Goal: Communication & Community: Answer question/provide support

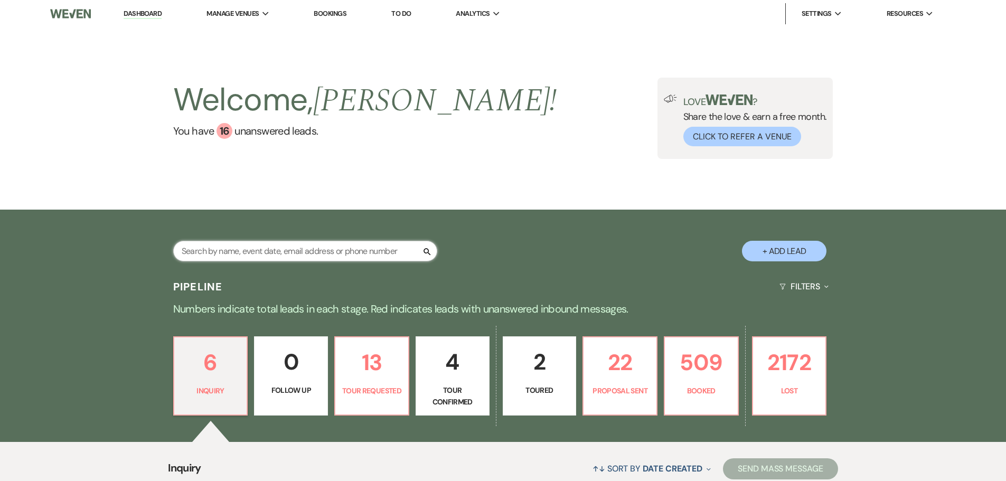
click at [319, 257] on input "text" at bounding box center [305, 251] width 264 height 21
type input "[PERSON_NAME]"
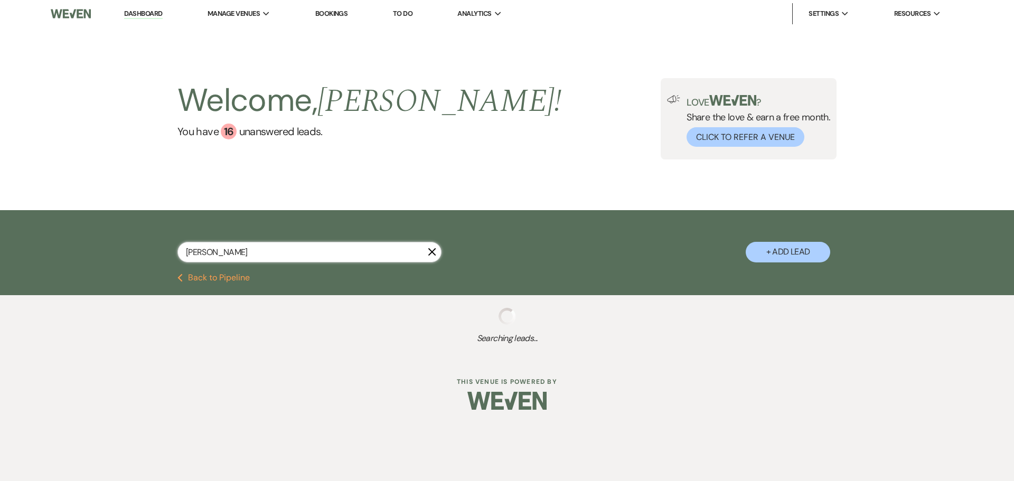
select select "4"
select select "2"
select select "4"
select select "8"
select select "5"
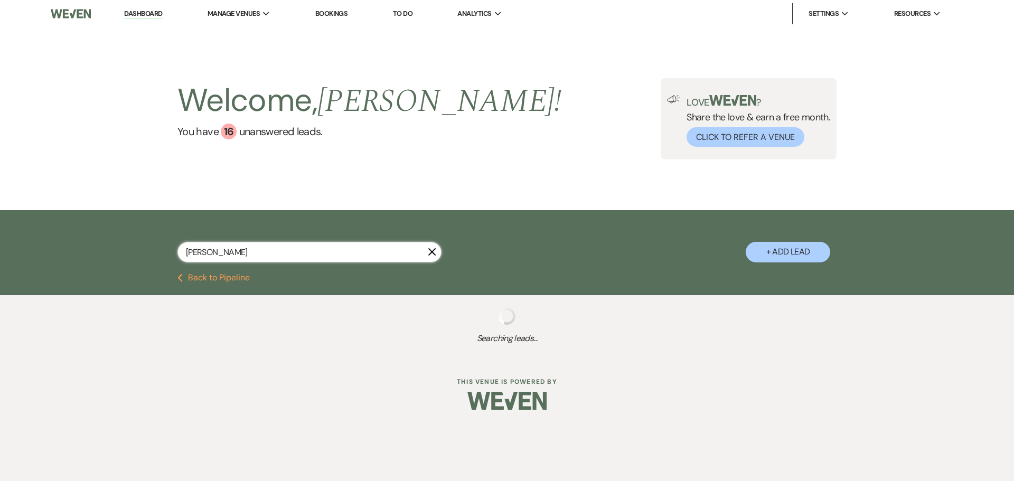
select select "8"
select select "5"
select select "8"
select select "6"
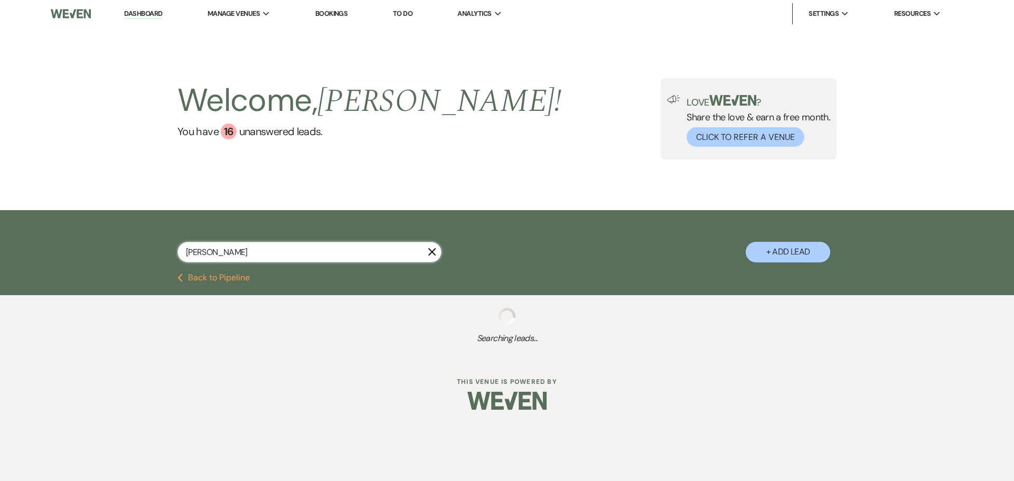
select select "8"
select select "6"
select select "8"
select select "5"
select select "8"
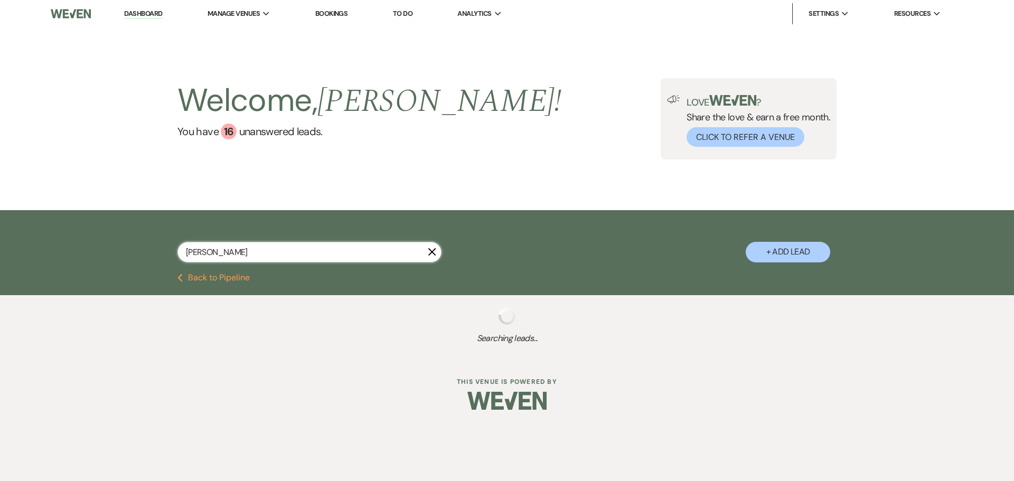
select select "5"
select select "8"
select select "5"
select select "8"
select select "5"
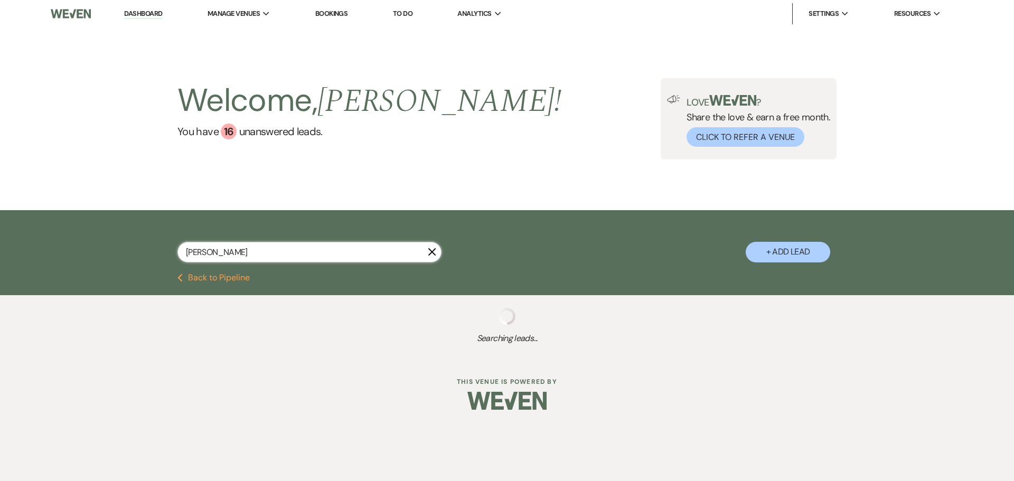
select select "8"
select select "5"
select select "8"
select select "5"
select select "8"
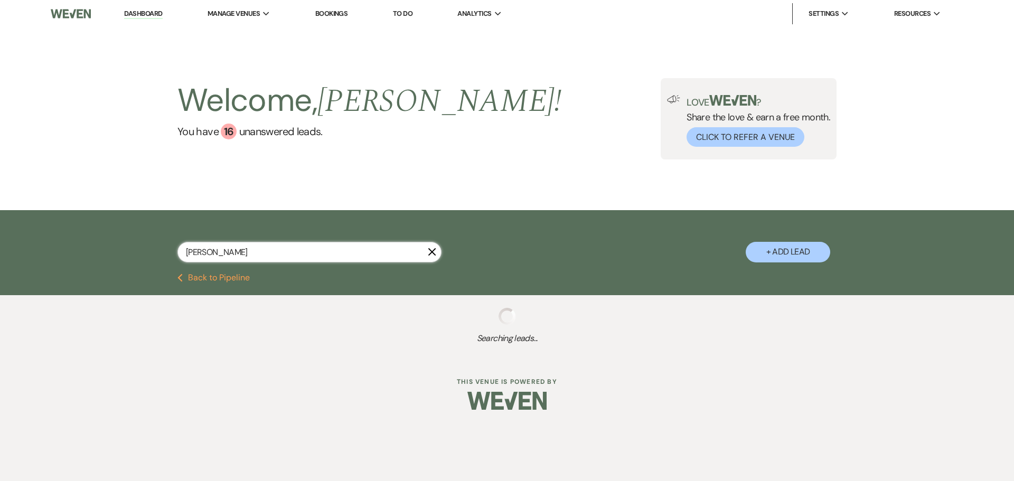
select select "8"
select select "5"
select select "8"
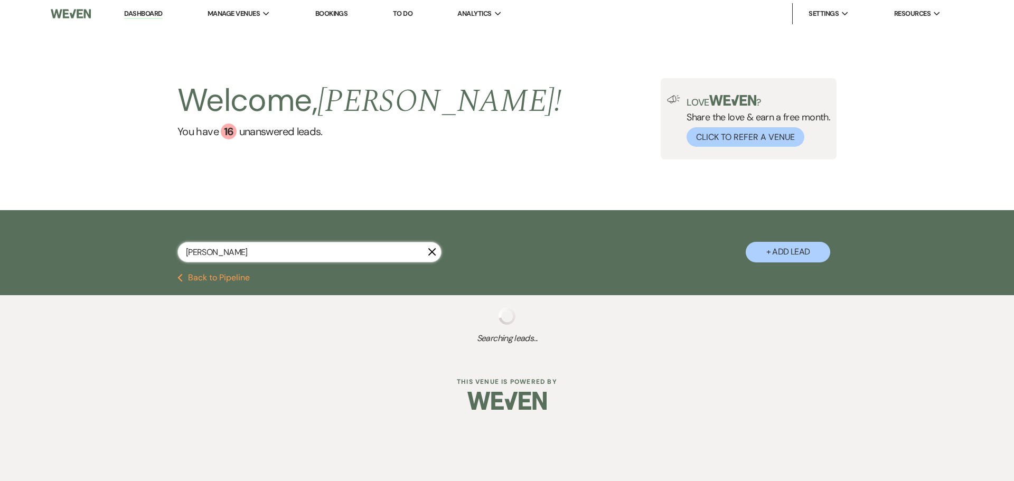
select select "5"
select select "8"
select select "5"
select select "8"
select select "6"
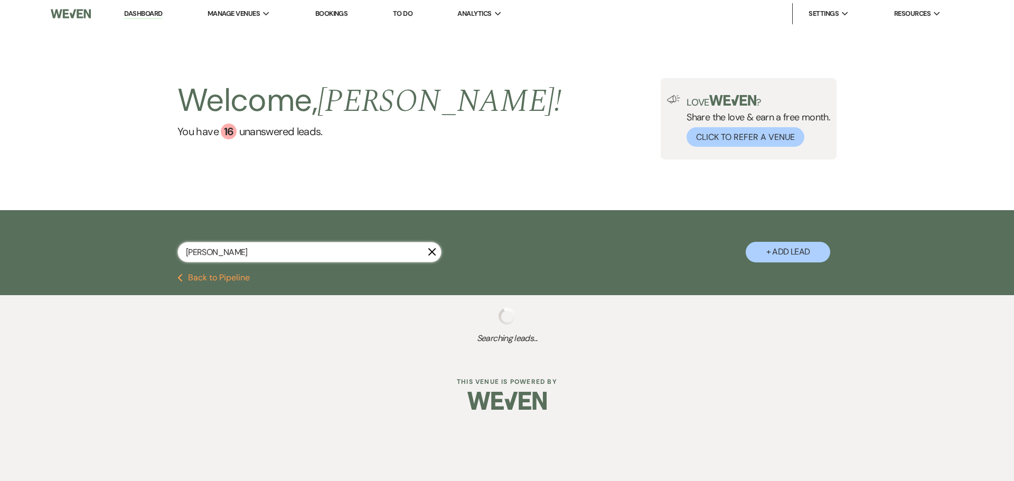
select select "8"
select select "5"
select select "8"
select select "5"
select select "8"
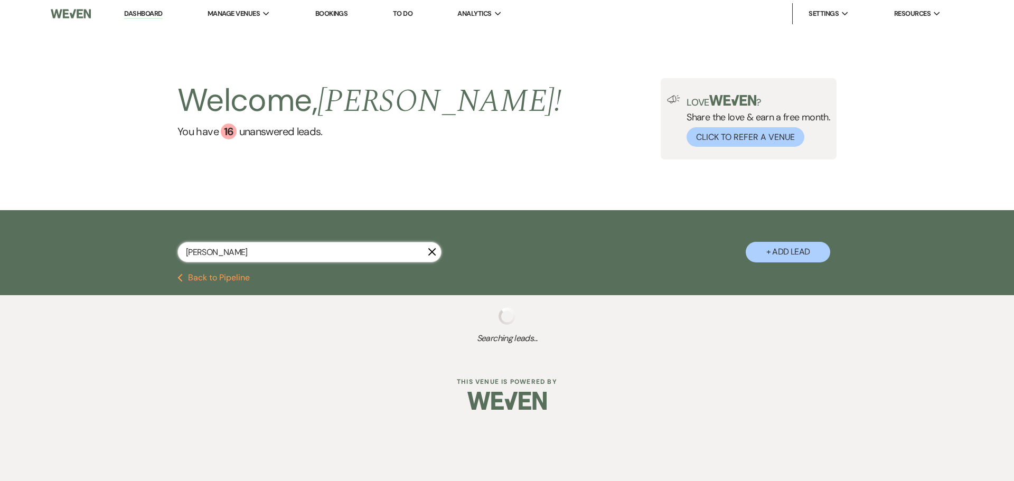
select select "4"
select select "8"
select select "5"
select select "8"
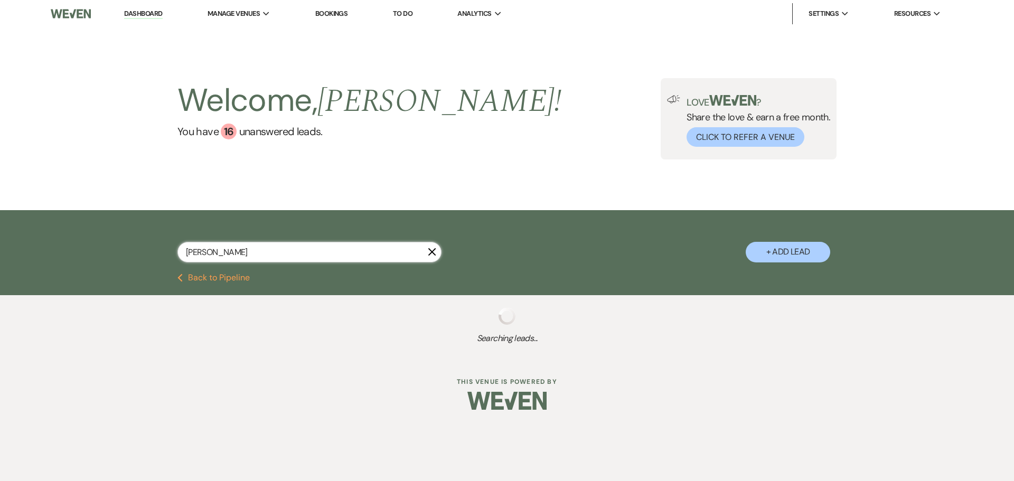
select select "5"
select select "8"
select select "1"
select select "8"
select select "1"
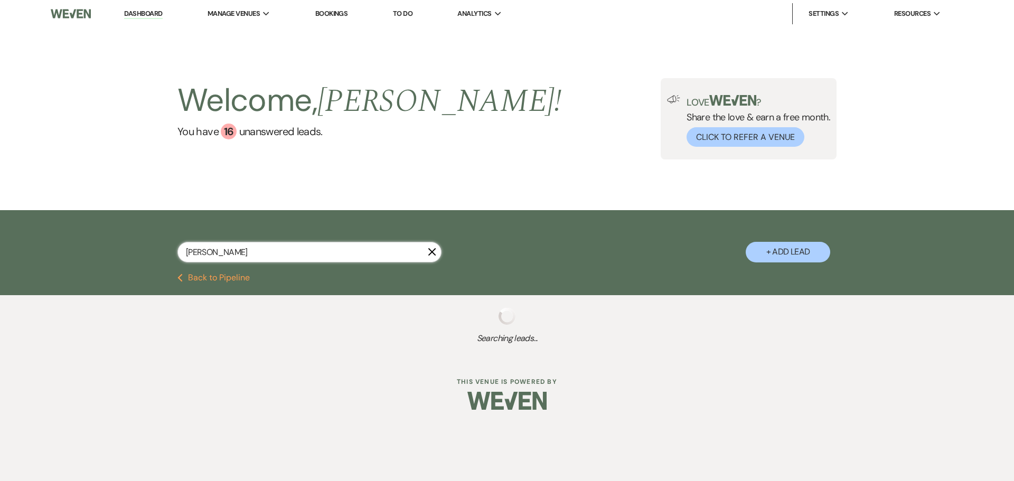
select select "8"
select select "1"
select select "8"
select select "5"
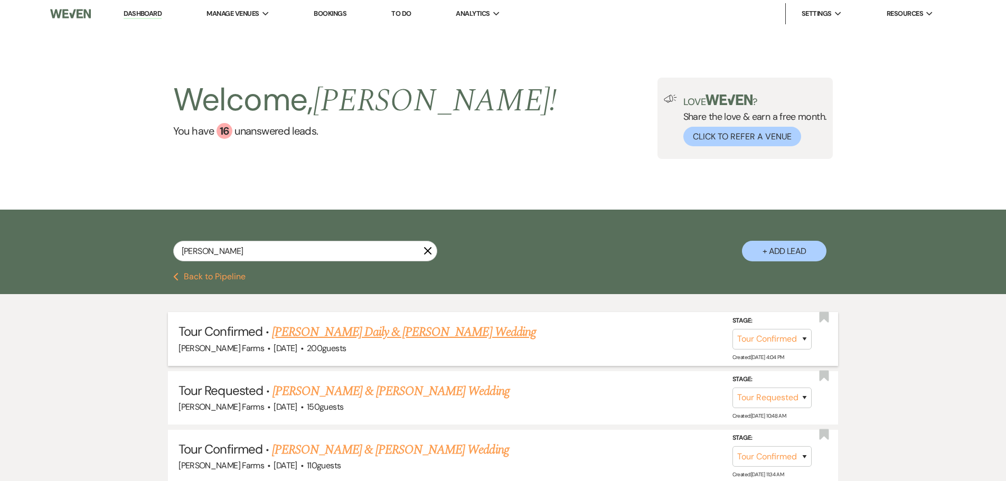
click at [367, 333] on link "[PERSON_NAME] Daily & [PERSON_NAME] Wedding" at bounding box center [404, 332] width 264 height 19
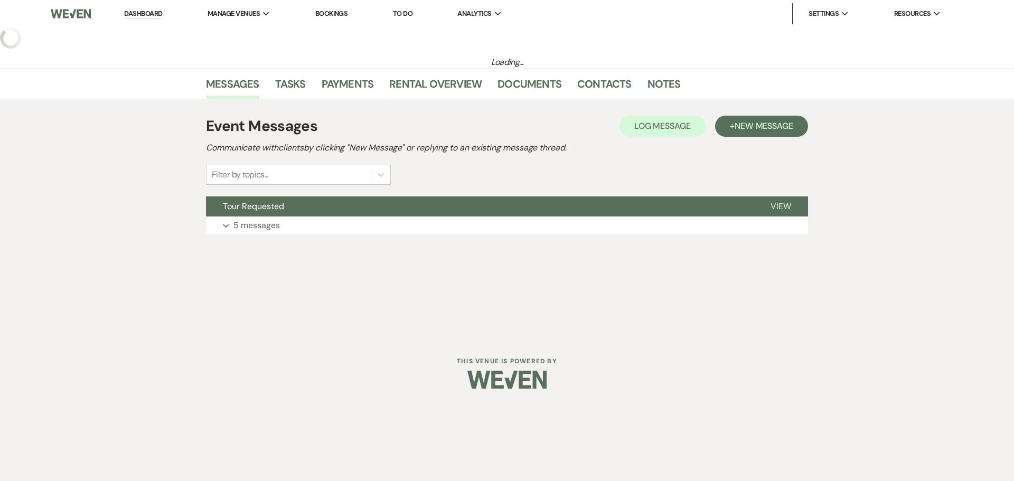
select select "4"
select select "5"
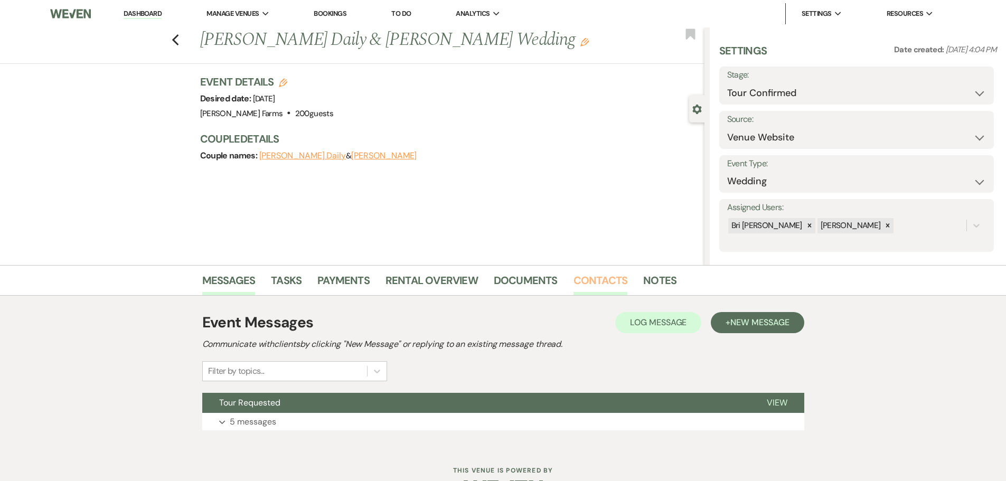
click at [594, 284] on link "Contacts" at bounding box center [601, 283] width 54 height 23
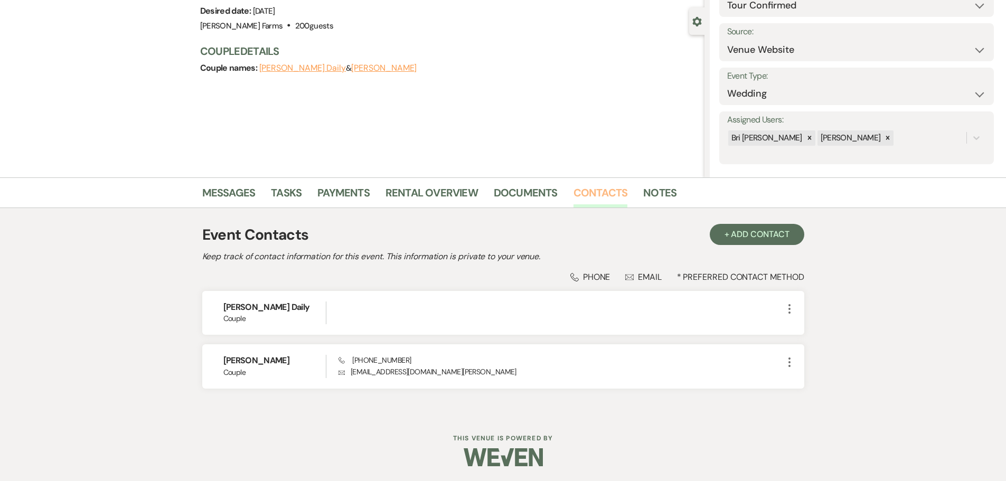
scroll to position [89, 0]
click at [222, 193] on link "Messages" at bounding box center [228, 194] width 53 height 23
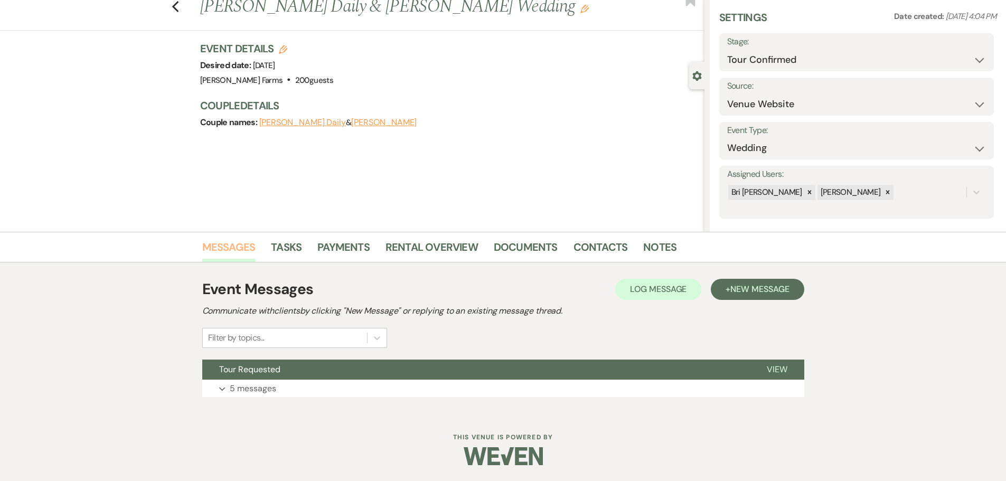
scroll to position [33, 0]
click at [336, 361] on button "Tour Requested" at bounding box center [476, 370] width 548 height 20
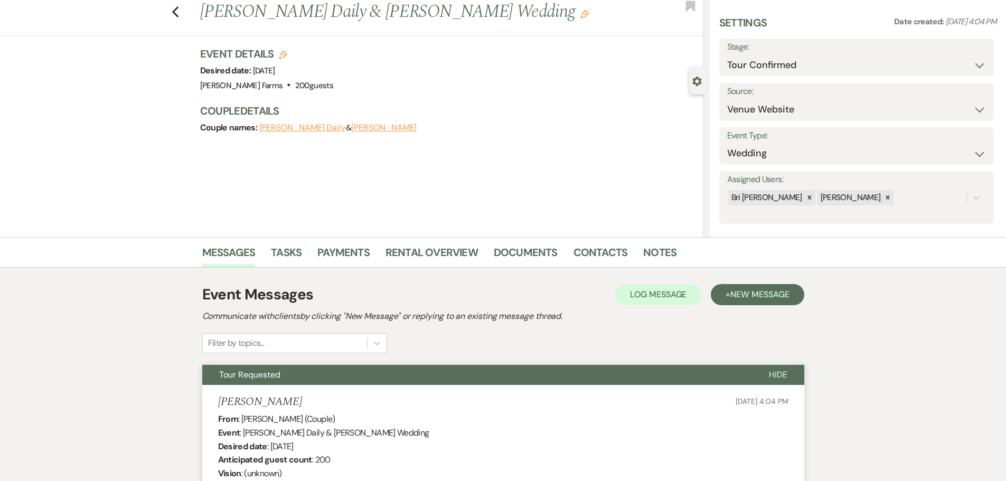
scroll to position [0, 0]
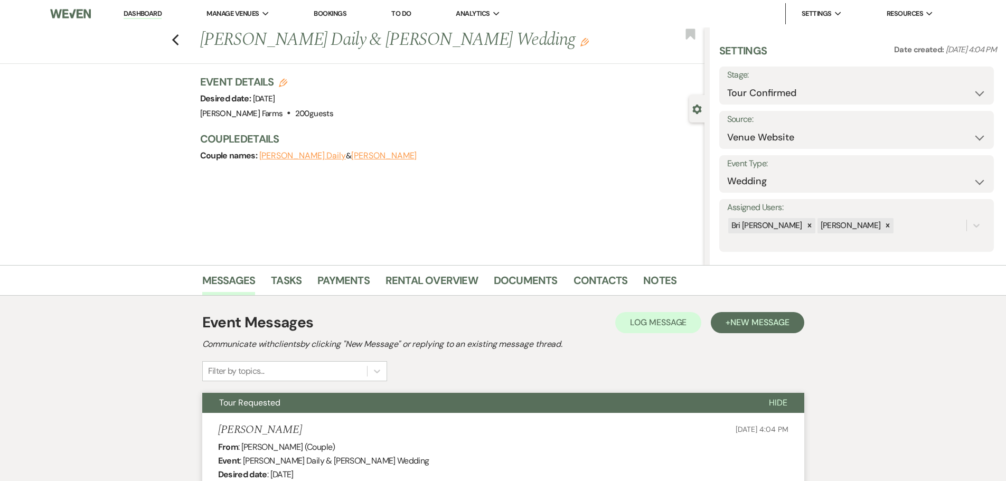
click at [145, 16] on link "Dashboard" at bounding box center [143, 14] width 38 height 10
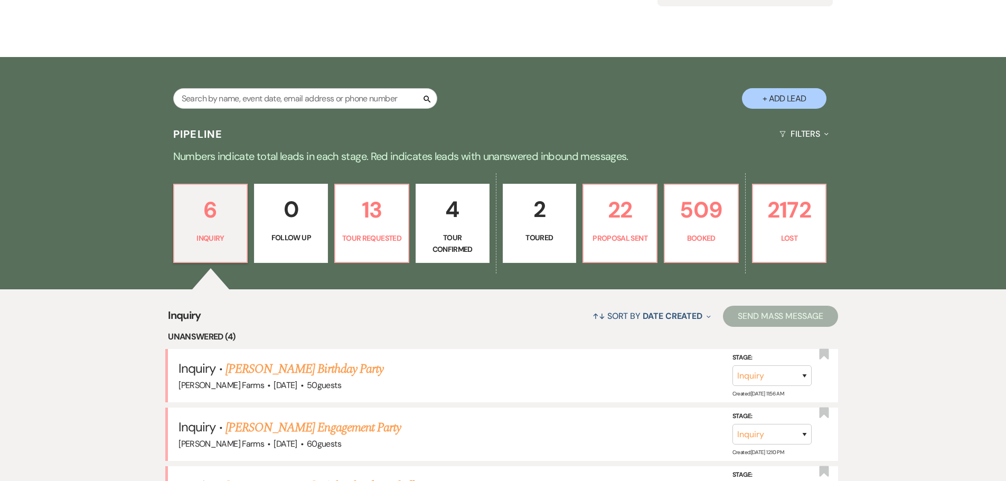
scroll to position [158, 0]
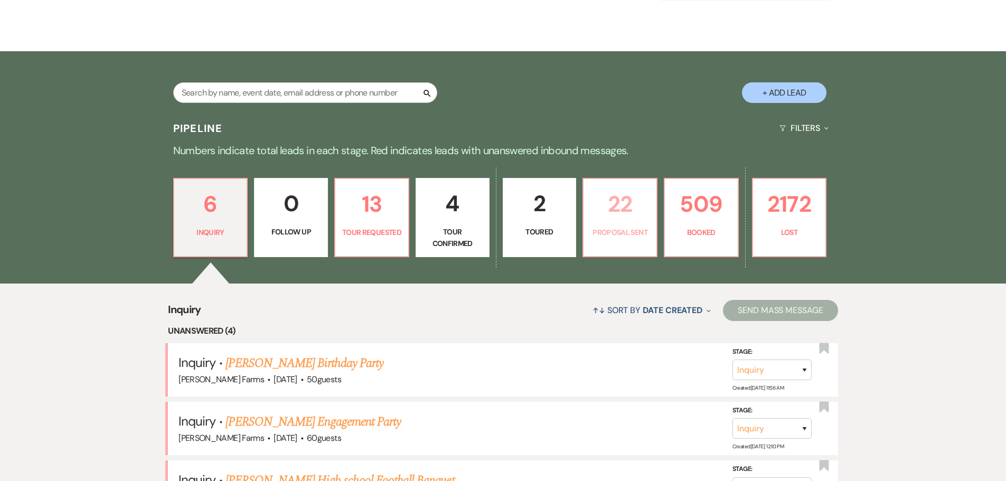
click at [630, 208] on p "22" at bounding box center [620, 203] width 60 height 35
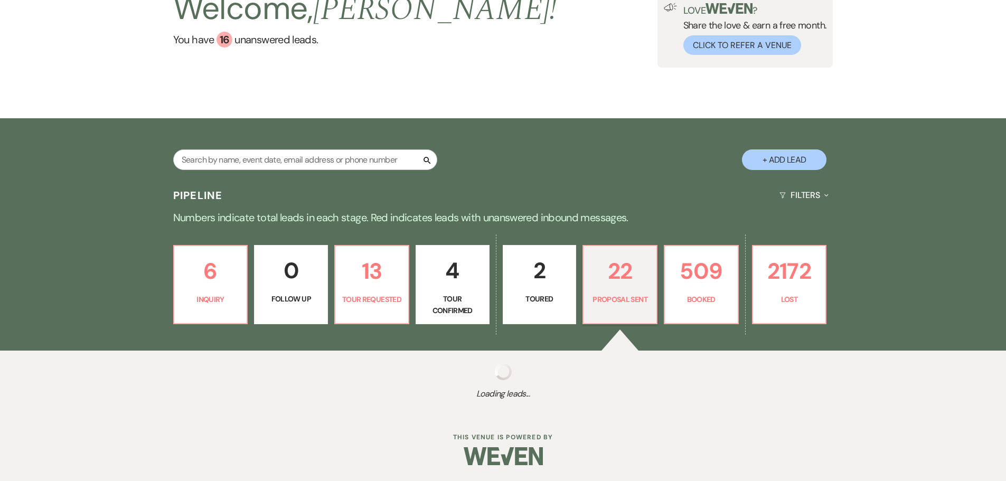
select select "6"
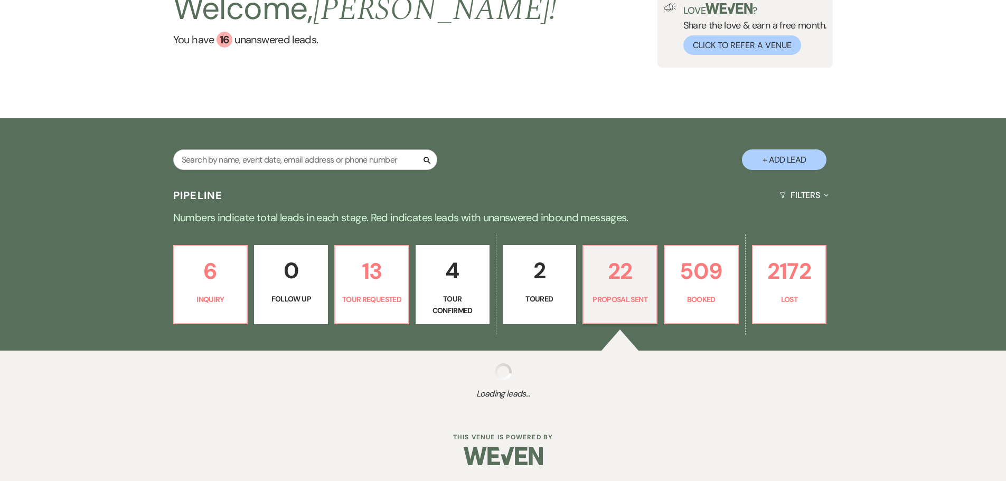
select select "6"
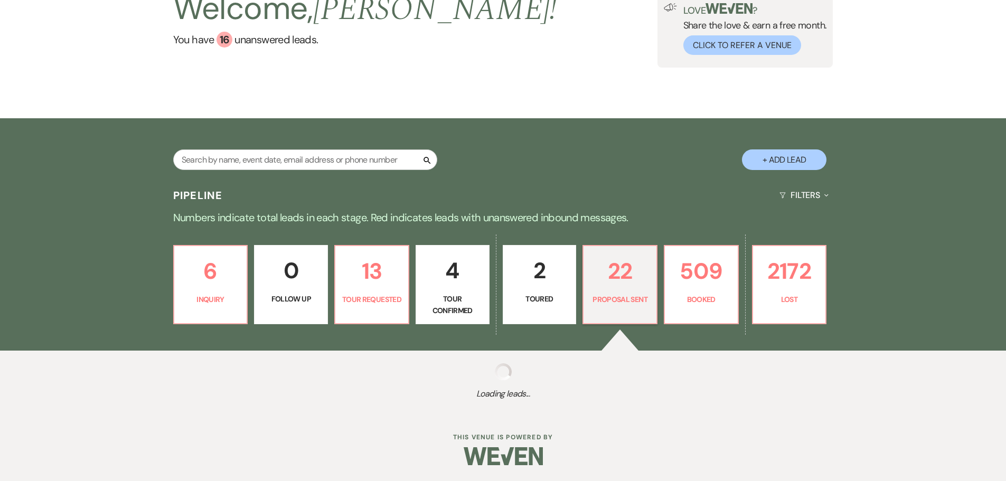
select select "6"
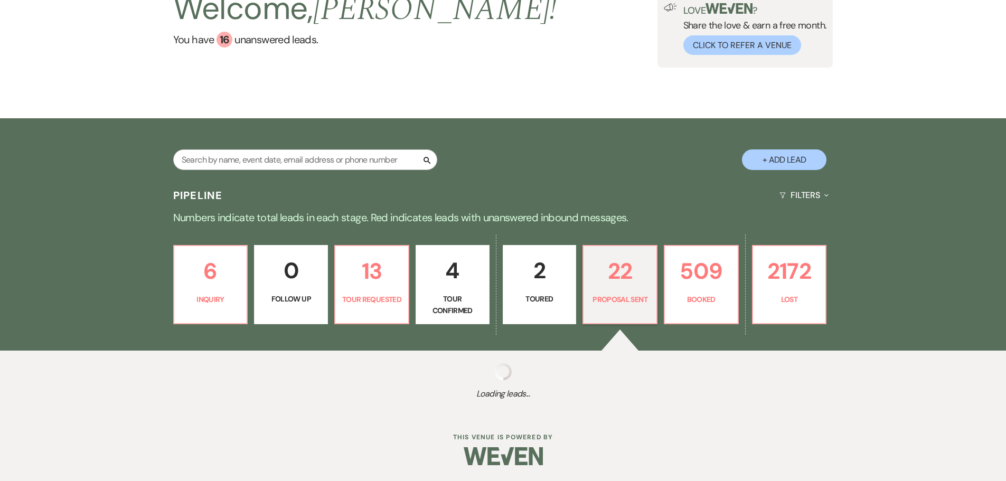
select select "6"
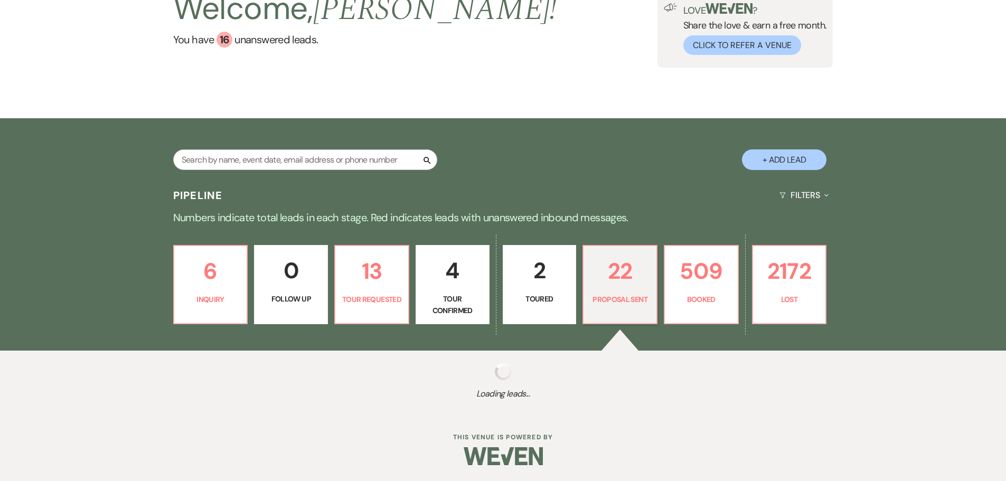
select select "6"
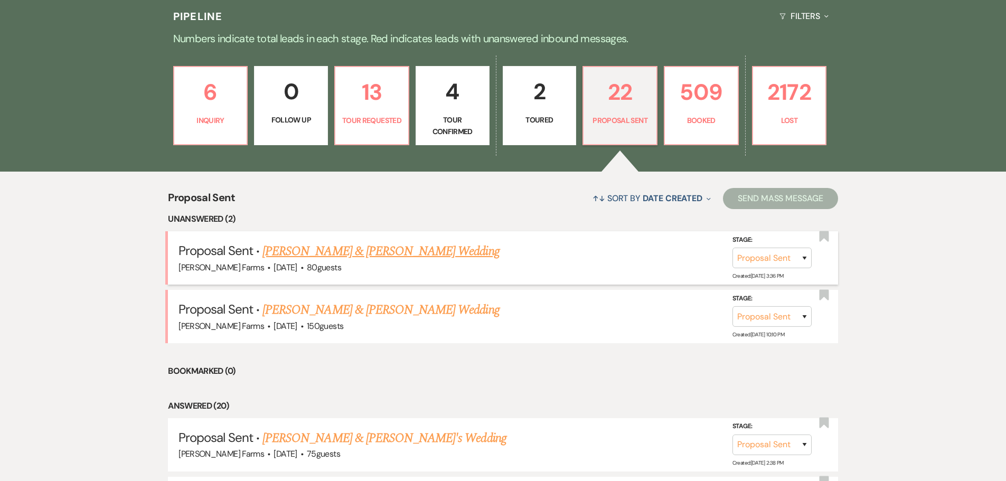
scroll to position [317, 0]
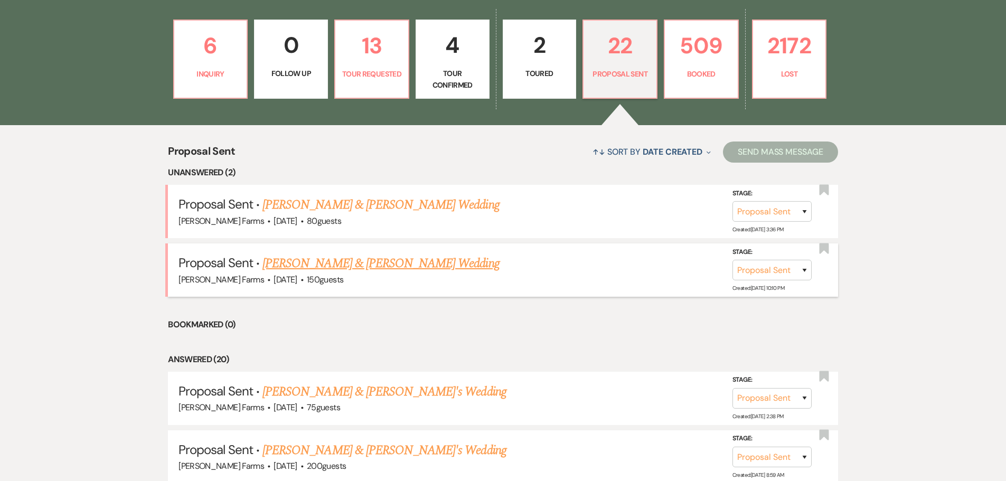
click at [352, 267] on link "[PERSON_NAME] & [PERSON_NAME] Wedding" at bounding box center [381, 263] width 237 height 19
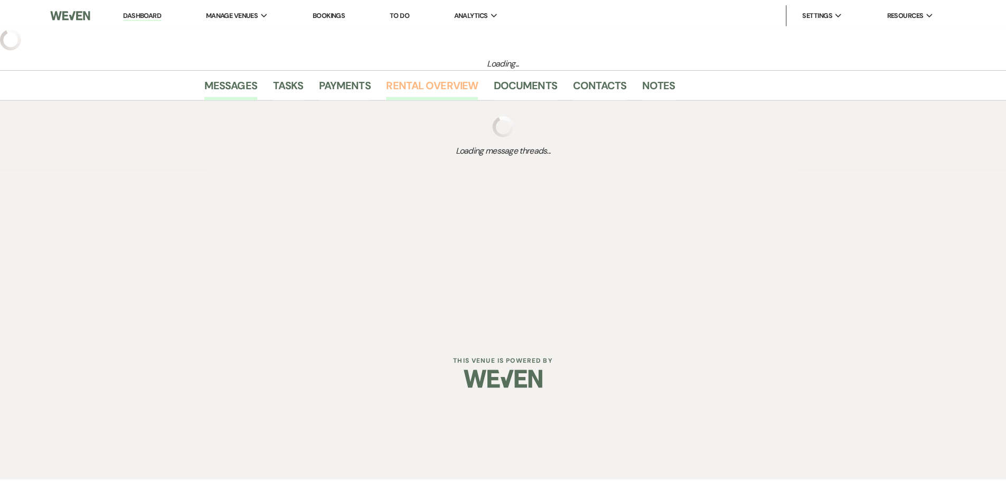
select select "6"
select select "5"
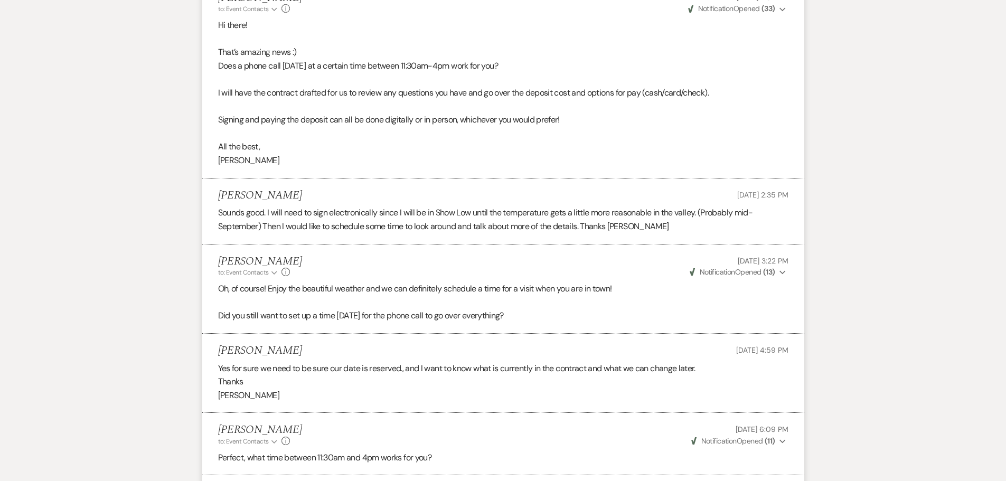
scroll to position [212, 0]
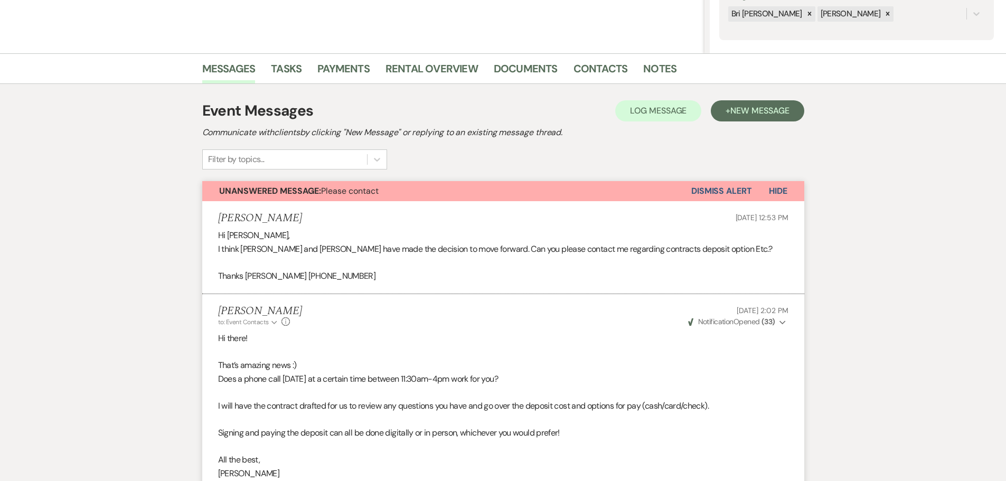
click at [741, 194] on button "Dismiss Alert" at bounding box center [721, 191] width 61 height 20
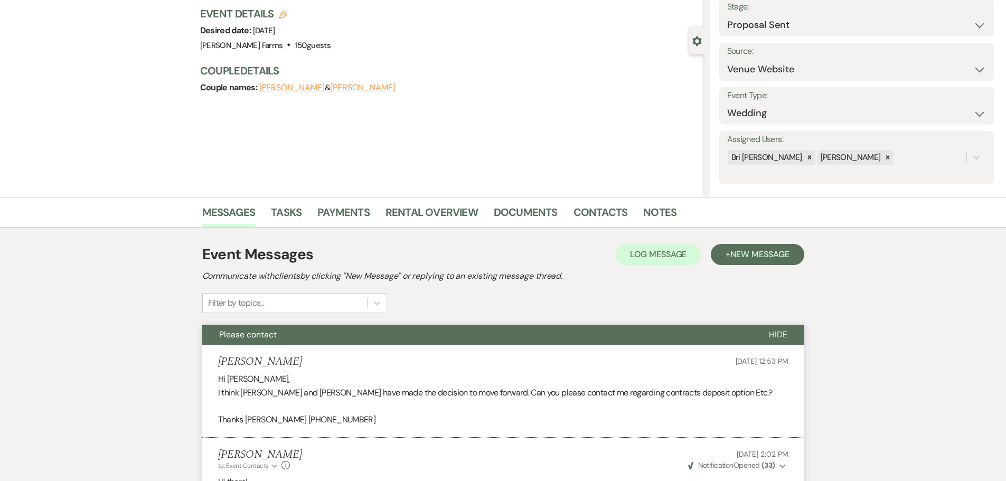
scroll to position [0, 0]
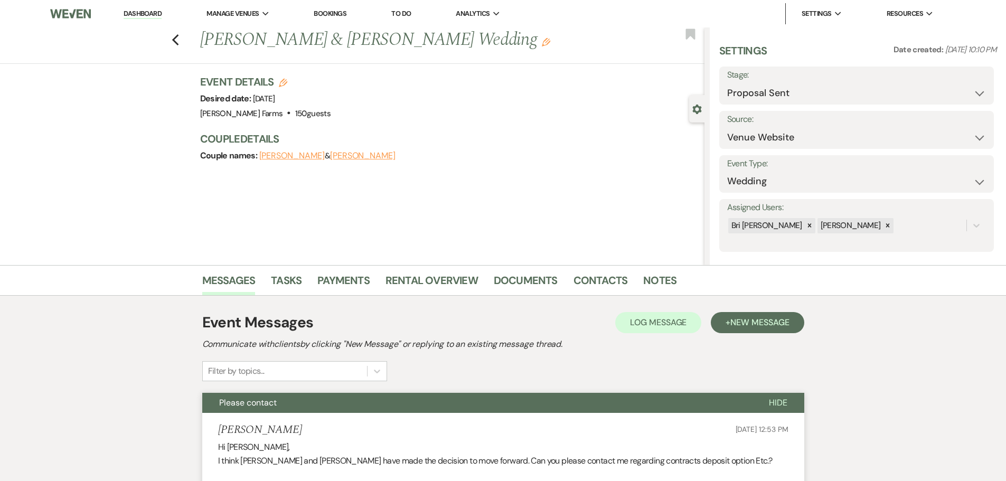
click at [127, 15] on link "Dashboard" at bounding box center [143, 14] width 38 height 10
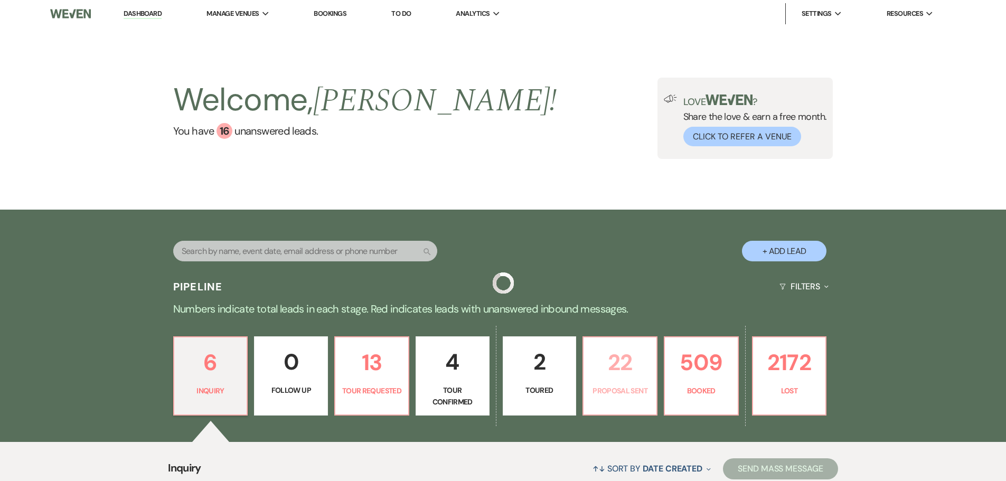
click at [632, 385] on p "Proposal Sent" at bounding box center [620, 391] width 60 height 12
select select "6"
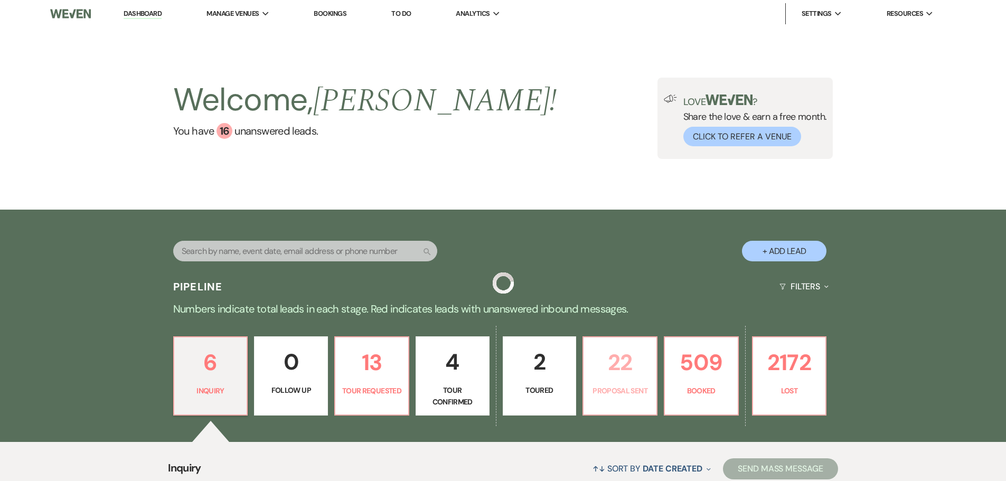
select select "6"
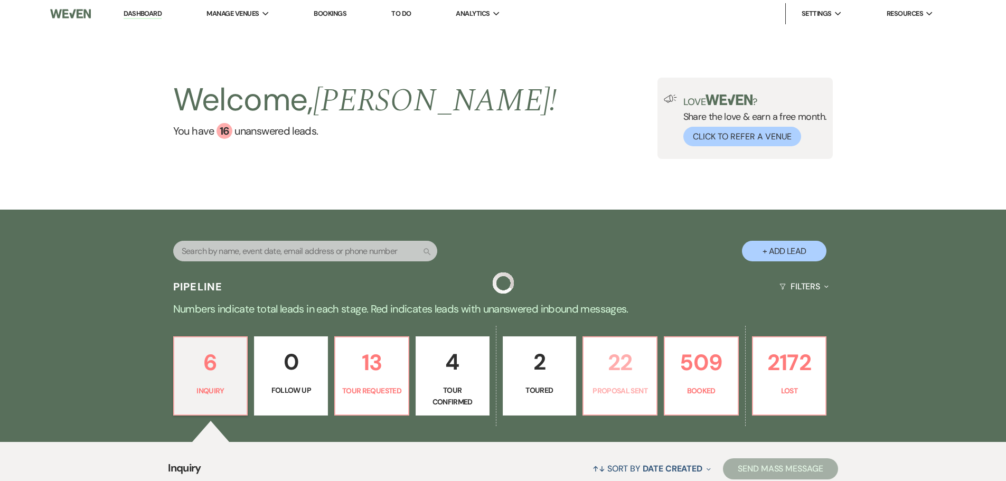
select select "6"
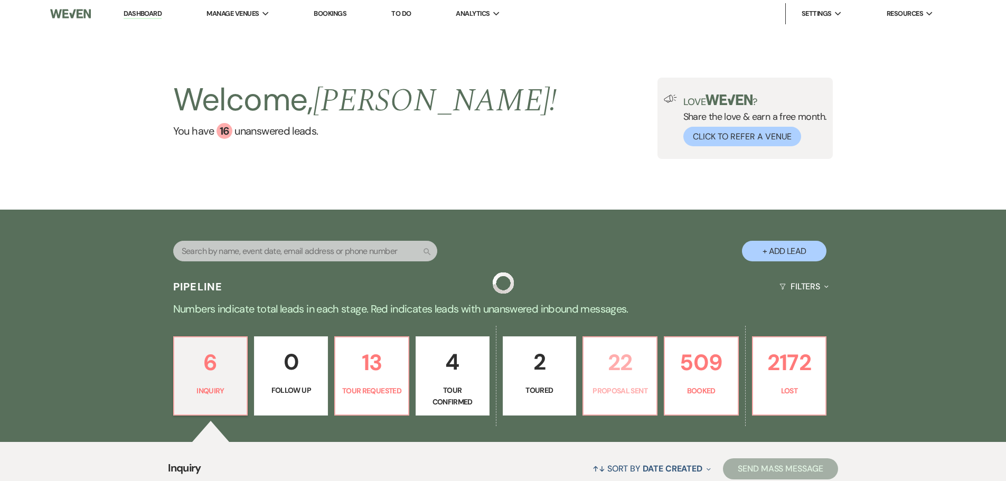
select select "6"
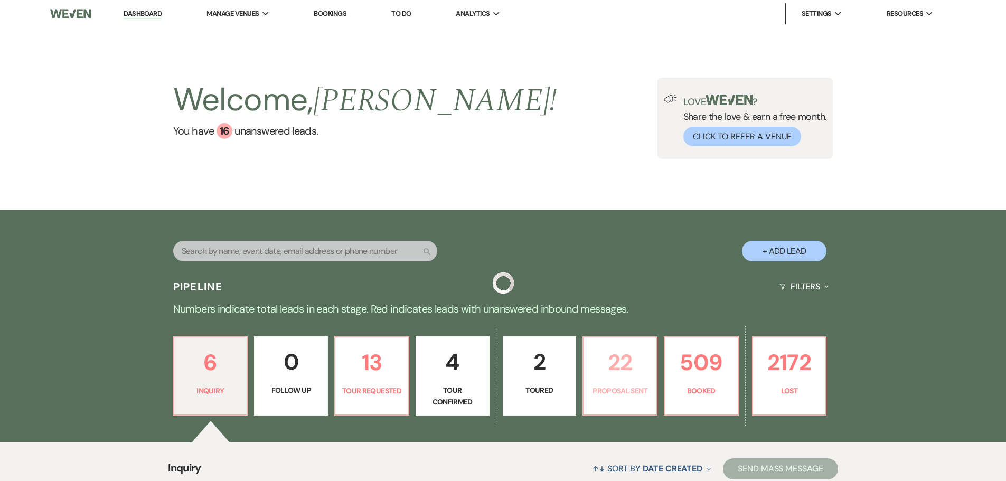
select select "6"
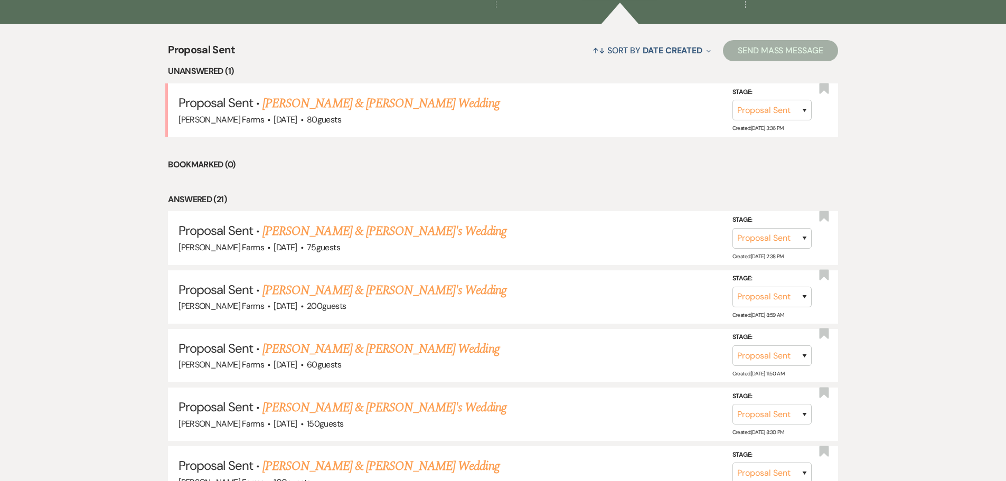
scroll to position [423, 0]
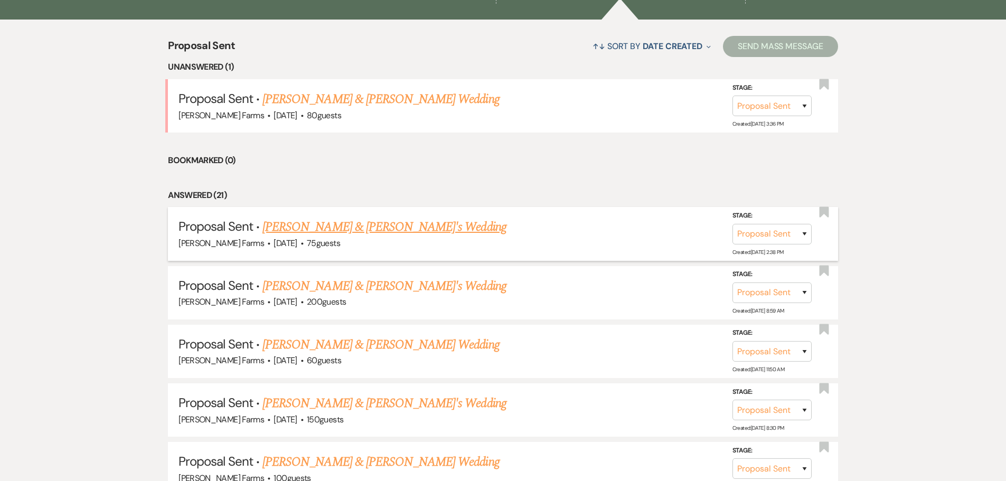
click at [372, 230] on link "[PERSON_NAME] & [PERSON_NAME]'s Wedding" at bounding box center [385, 227] width 244 height 19
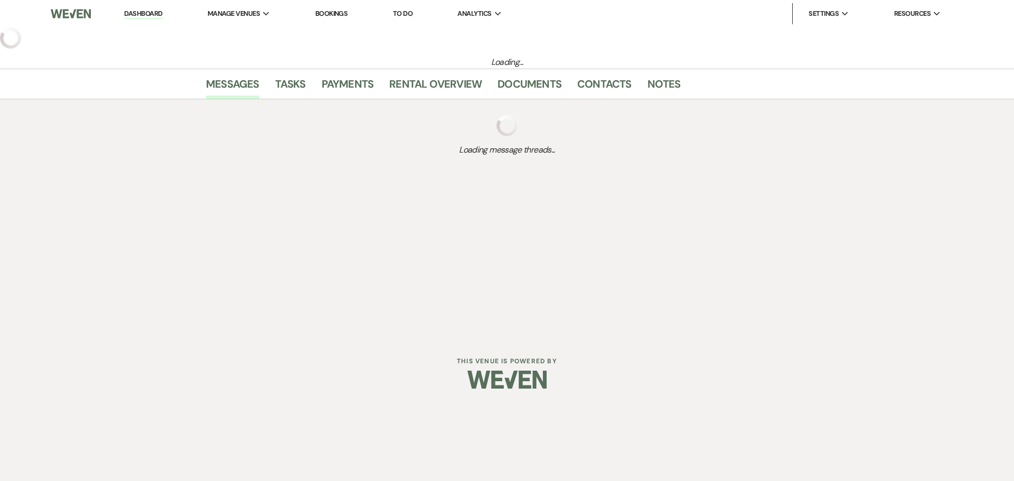
select select "6"
select select "5"
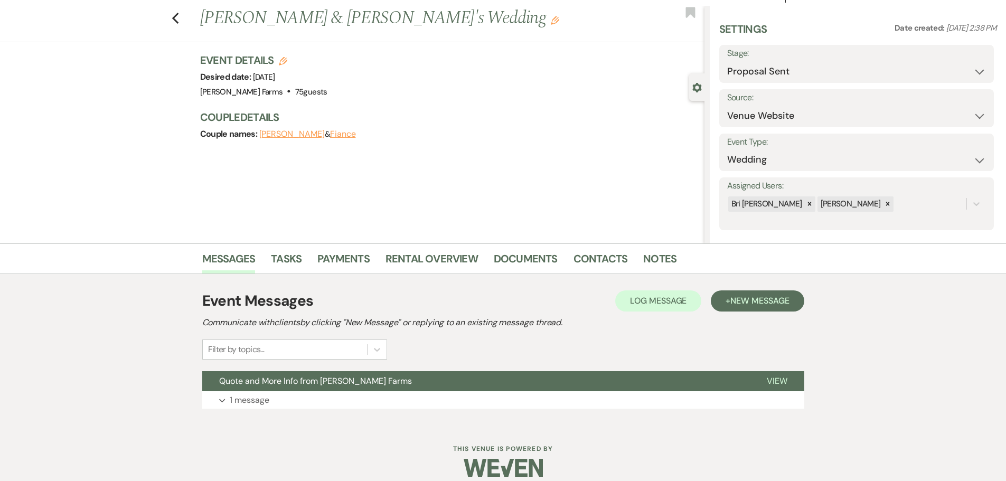
scroll to position [33, 0]
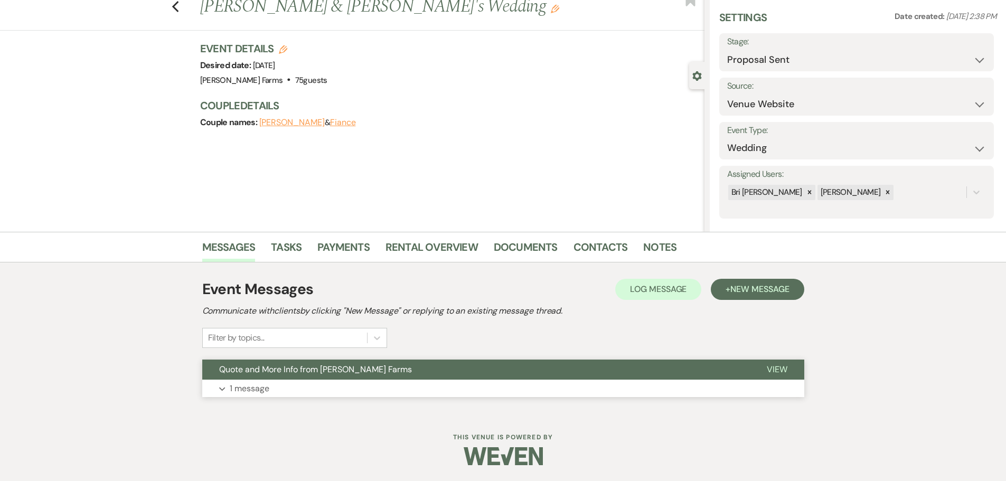
click at [329, 376] on button "Quote and More Info from [PERSON_NAME] Farms" at bounding box center [476, 370] width 548 height 20
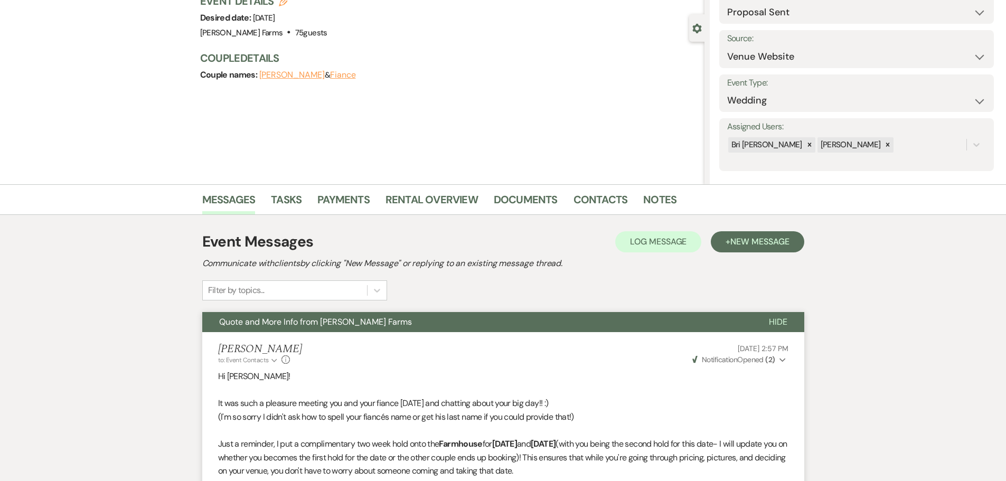
scroll to position [0, 0]
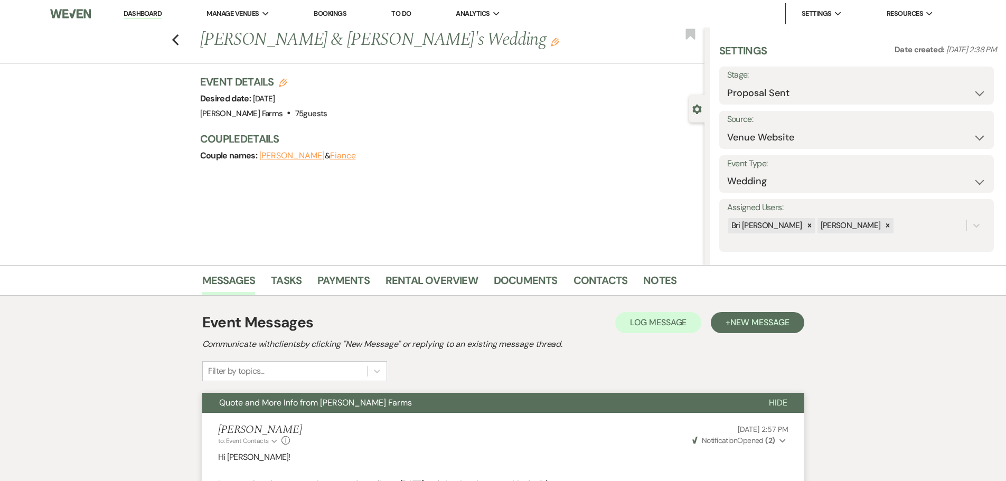
click at [133, 14] on link "Dashboard" at bounding box center [143, 14] width 38 height 10
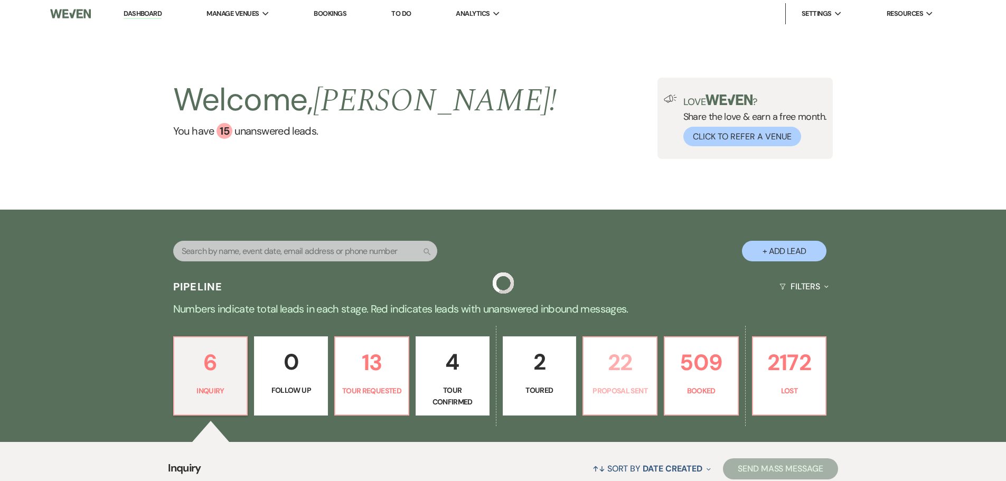
click at [624, 374] on p "22" at bounding box center [620, 362] width 60 height 35
select select "6"
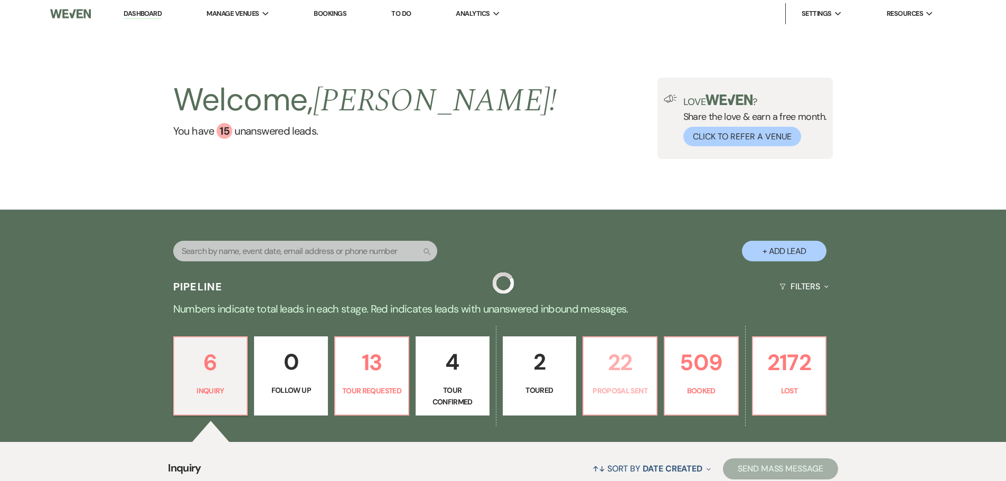
select select "6"
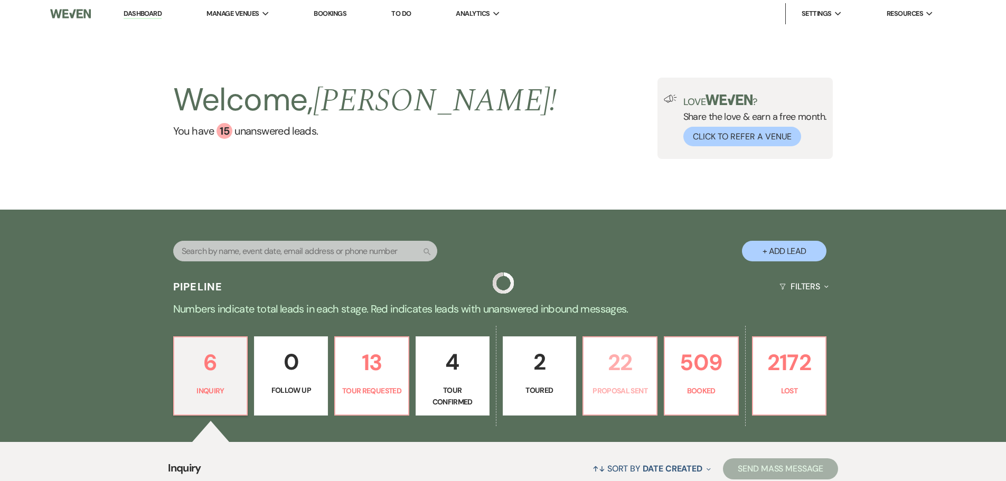
select select "6"
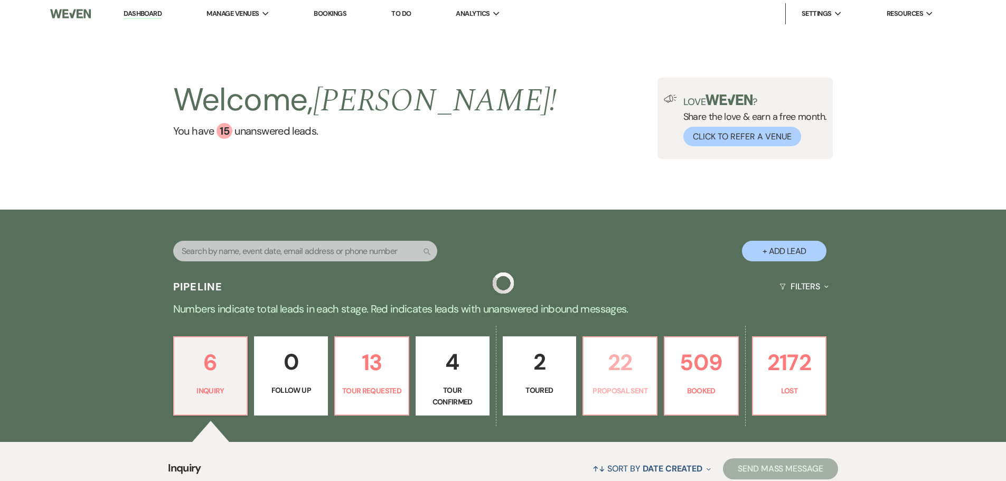
select select "6"
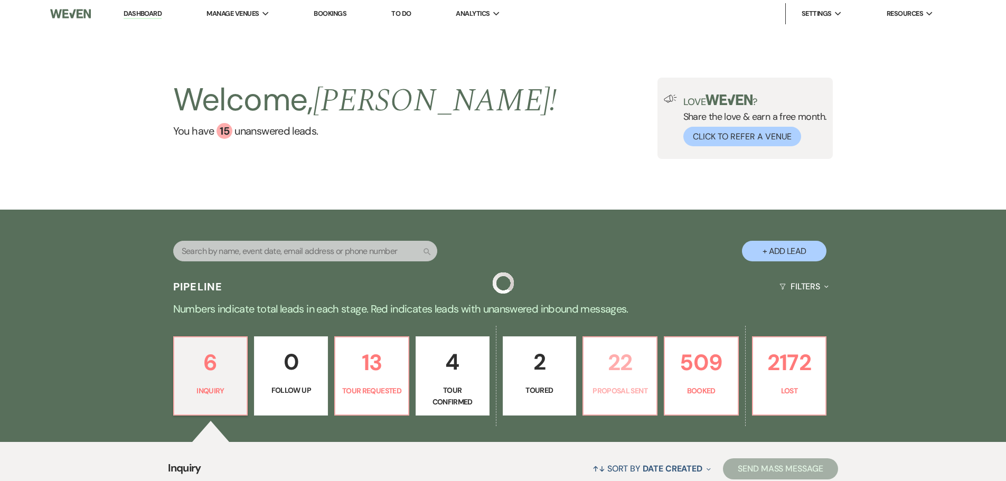
select select "6"
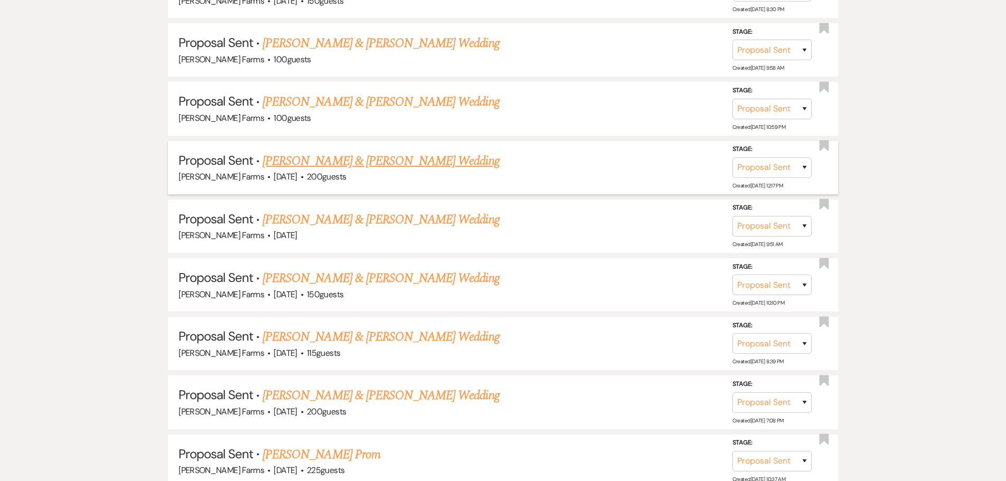
scroll to position [845, 0]
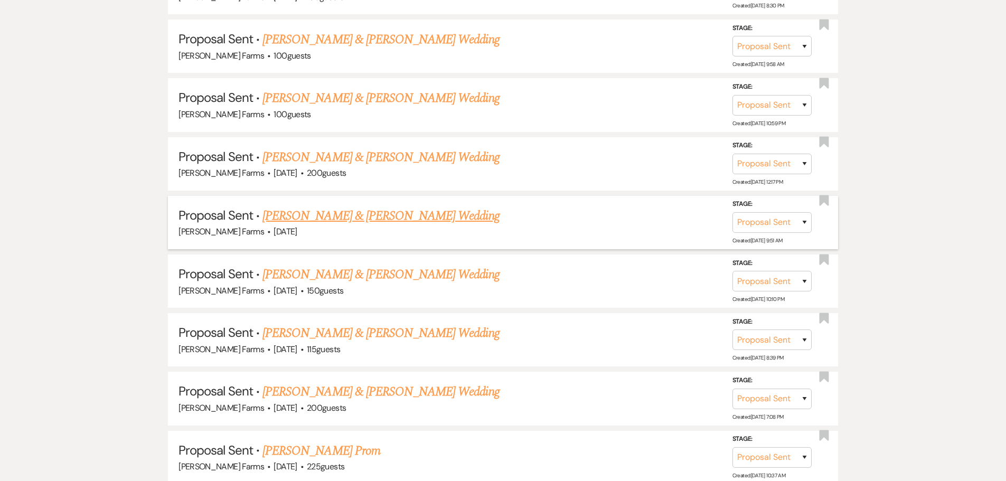
click at [401, 221] on link "[PERSON_NAME] & [PERSON_NAME] Wedding" at bounding box center [381, 216] width 237 height 19
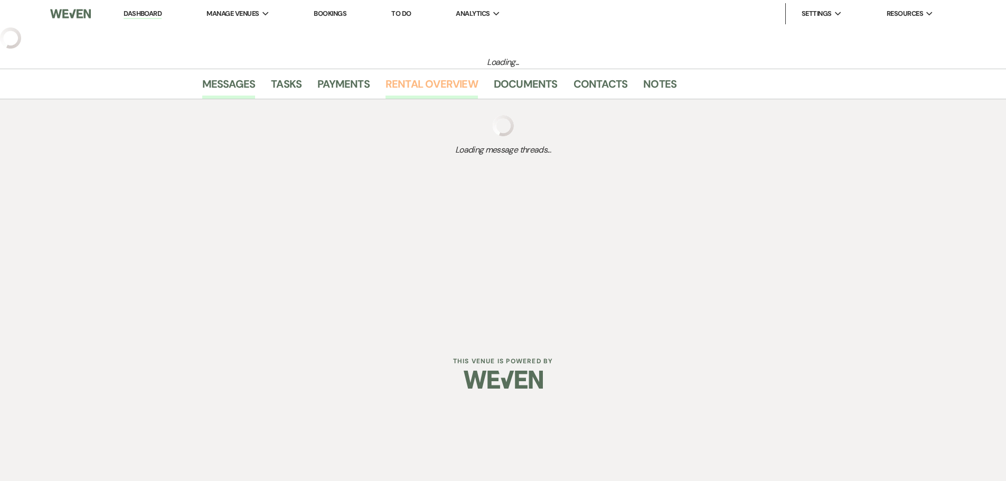
select select "6"
select select "5"
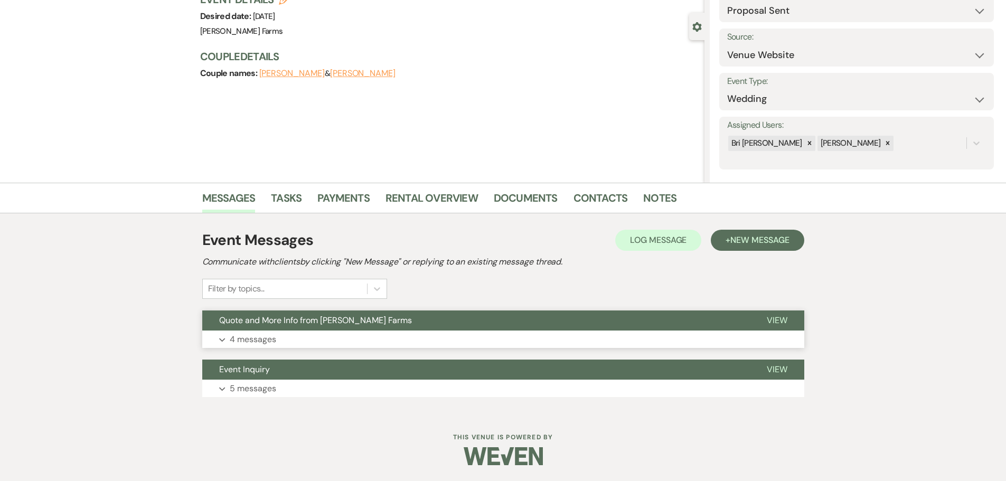
click at [313, 324] on span "Quote and More Info from [PERSON_NAME] Farms" at bounding box center [315, 320] width 193 height 11
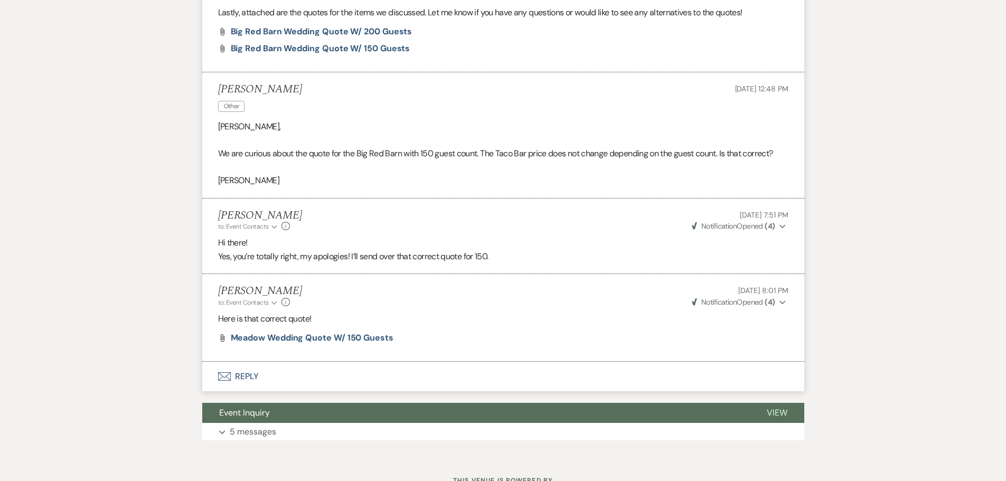
scroll to position [718, 0]
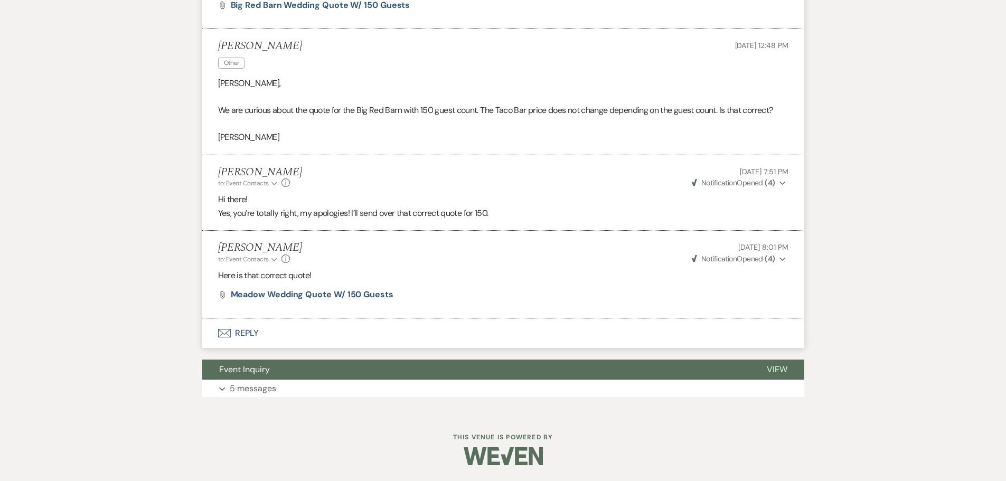
click at [257, 331] on button "Envelope Reply" at bounding box center [503, 334] width 602 height 30
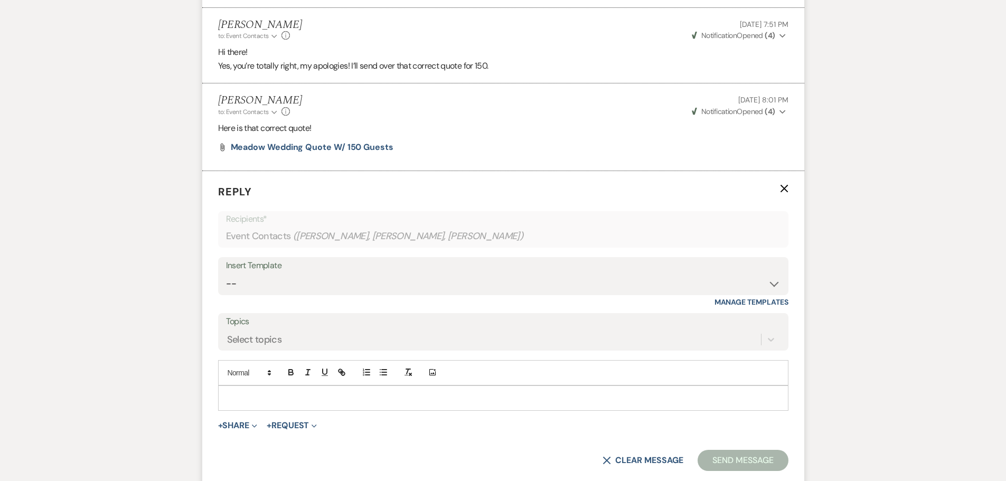
scroll to position [905, 0]
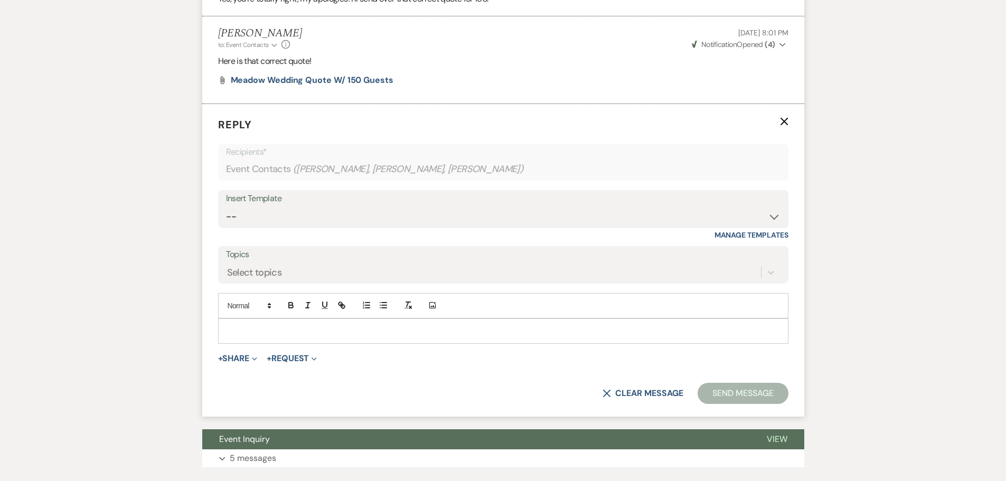
click at [280, 337] on p at bounding box center [504, 331] width 554 height 12
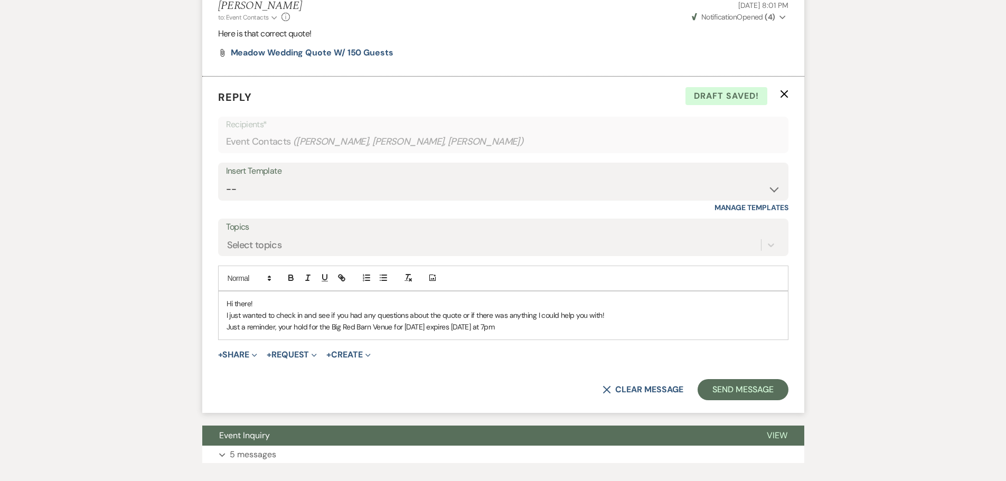
scroll to position [1011, 0]
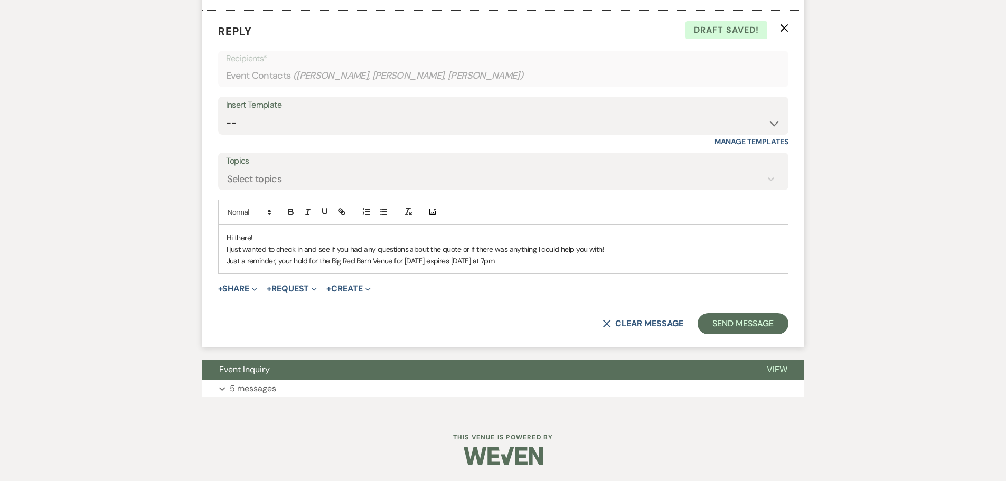
click at [273, 244] on p "Hi there!" at bounding box center [504, 238] width 554 height 12
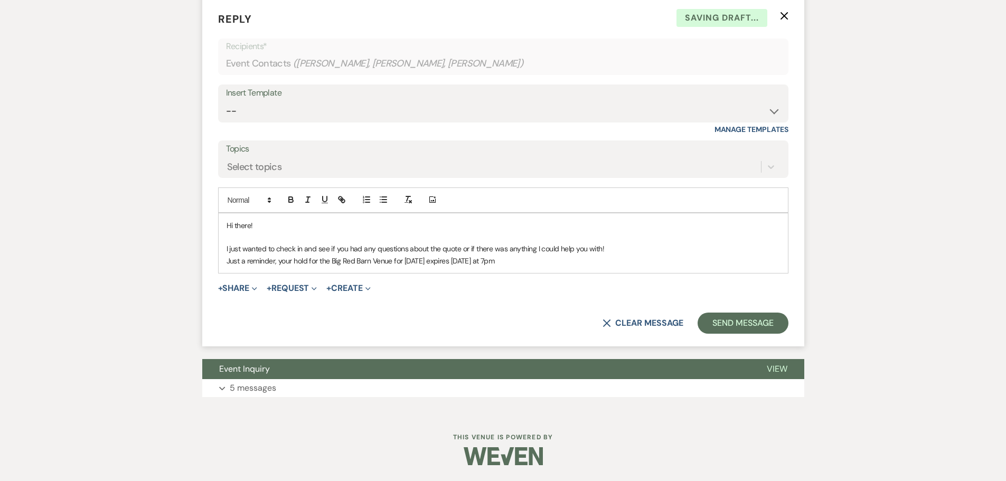
click at [533, 255] on p "I just wanted to check in and see if you had any questions about the quote or i…" at bounding box center [504, 249] width 554 height 12
click at [618, 255] on p "I just wanted to check in and see if you had any questions about the quote or i…" at bounding box center [504, 249] width 554 height 12
click at [554, 267] on p "Just a reminder, your hold for the Big Red Barn Venue for [DATE] expires [DATE]…" at bounding box center [504, 261] width 554 height 12
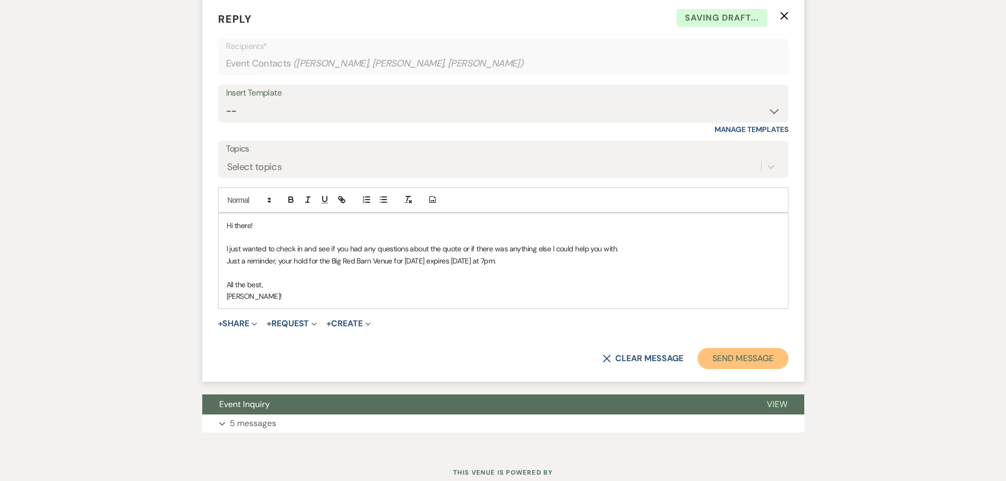
click at [741, 369] on button "Send Message" at bounding box center [743, 358] width 90 height 21
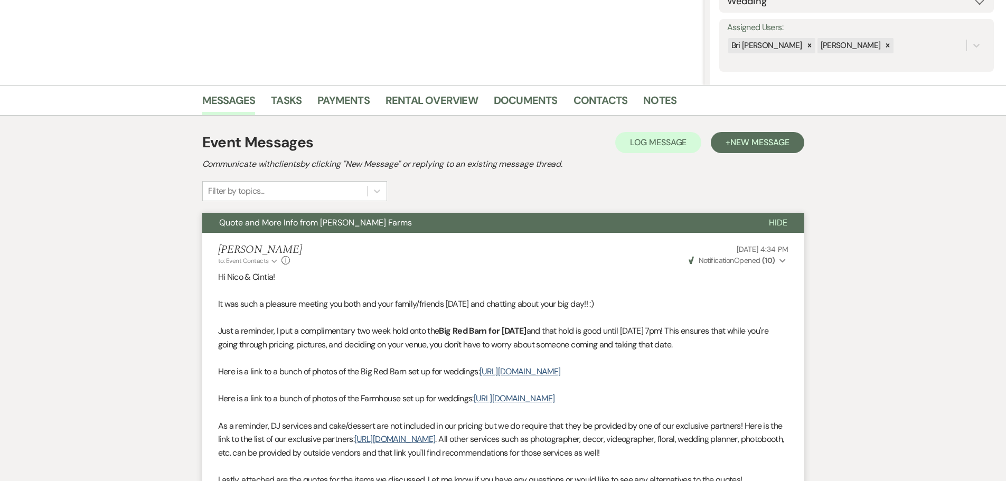
scroll to position [0, 0]
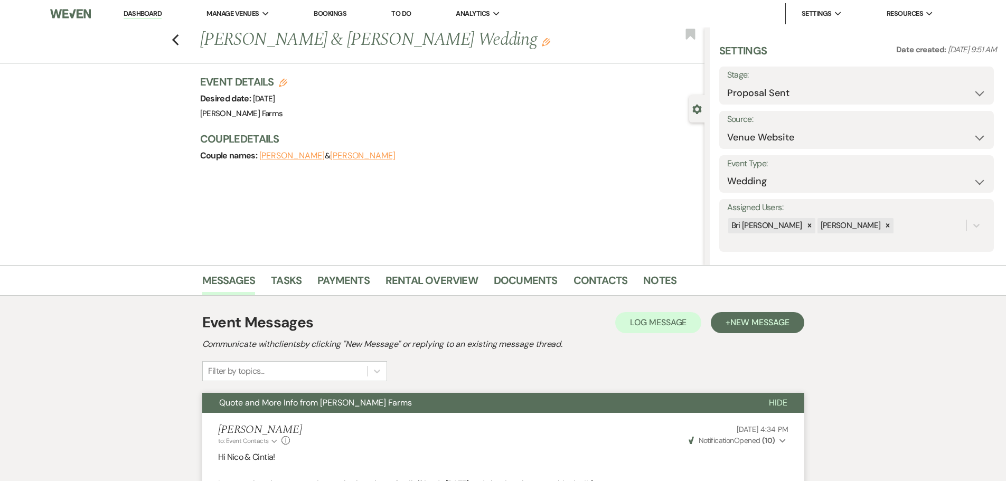
drag, startPoint x: 144, startPoint y: 13, endPoint x: 166, endPoint y: 12, distance: 22.7
click at [144, 13] on link "Dashboard" at bounding box center [143, 14] width 38 height 10
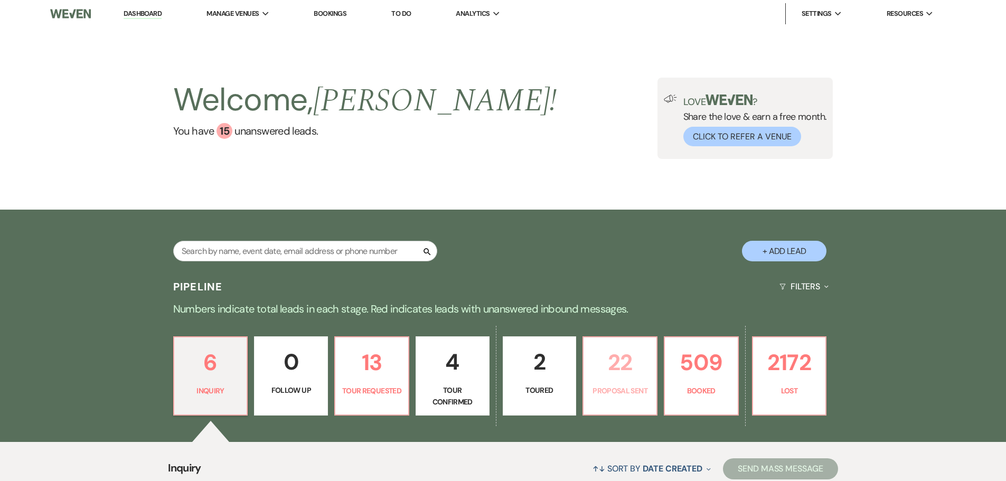
click at [620, 383] on link "22 Proposal Sent" at bounding box center [620, 375] width 75 height 79
select select "6"
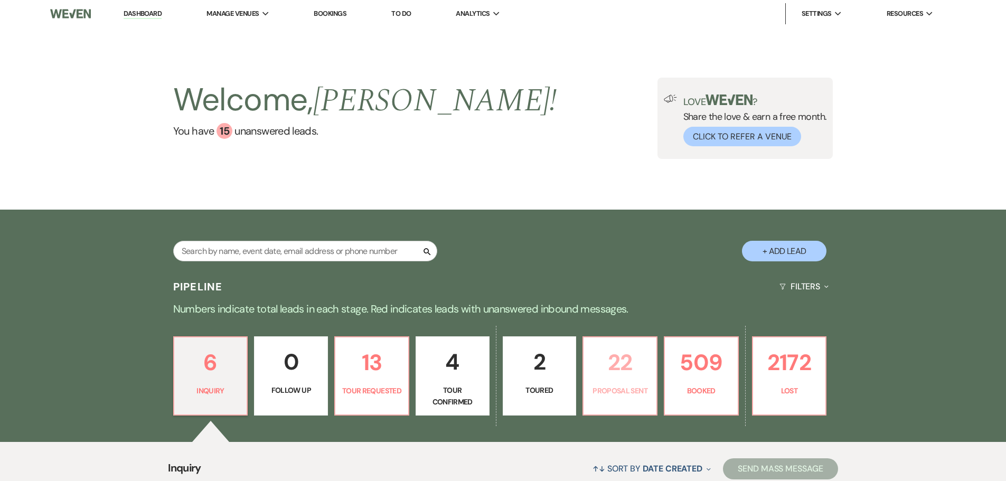
select select "6"
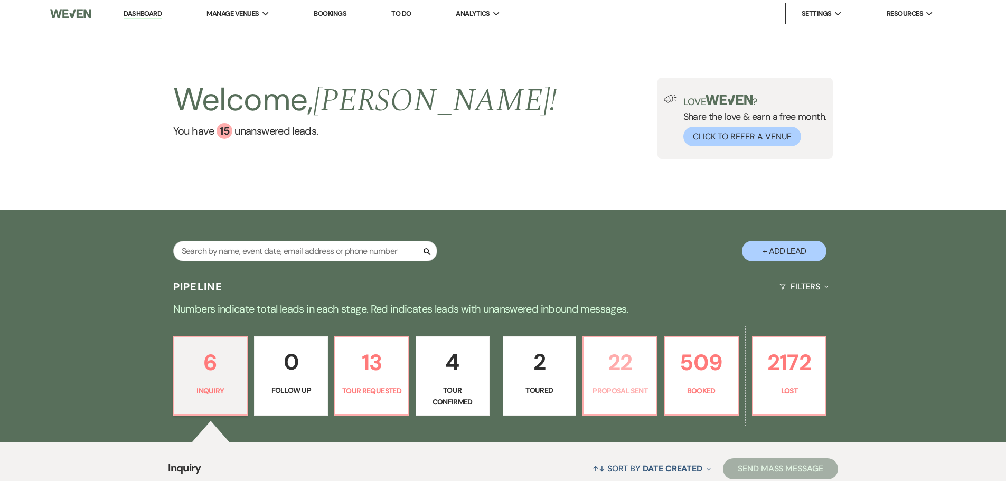
select select "6"
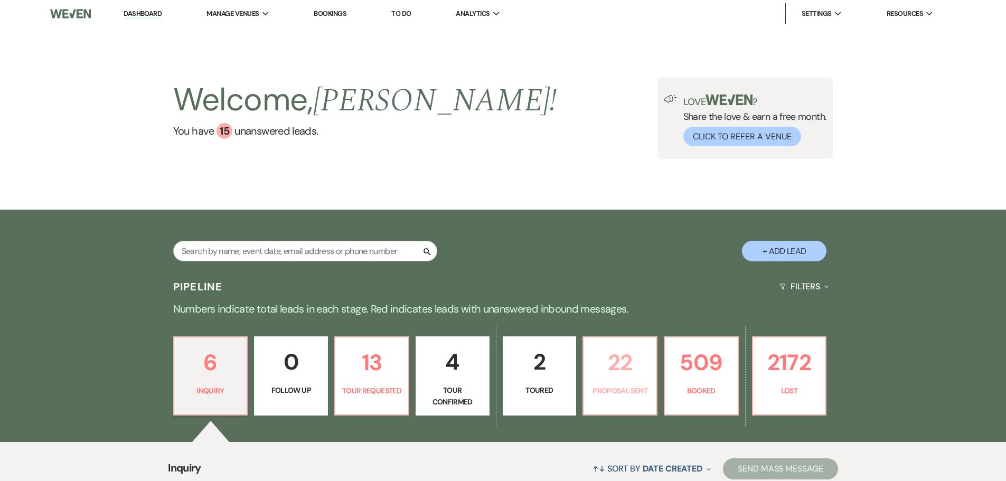
select select "6"
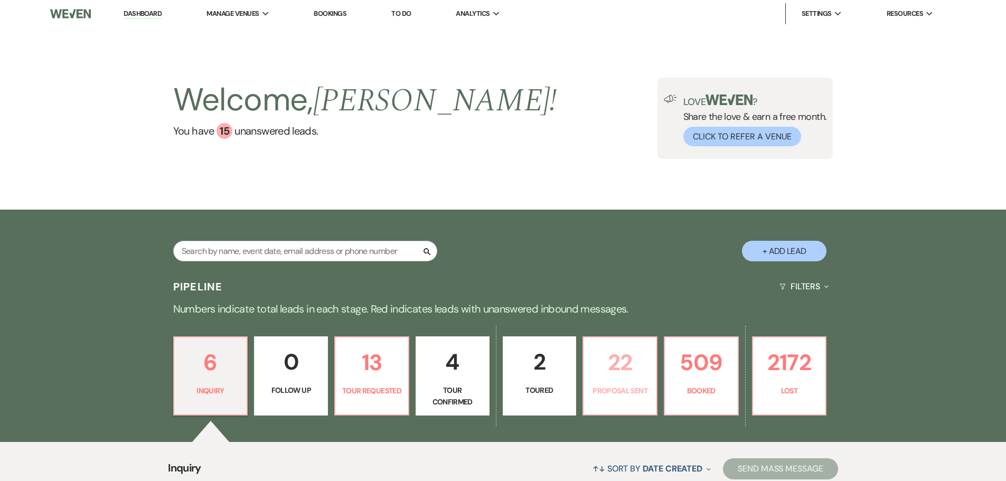
select select "6"
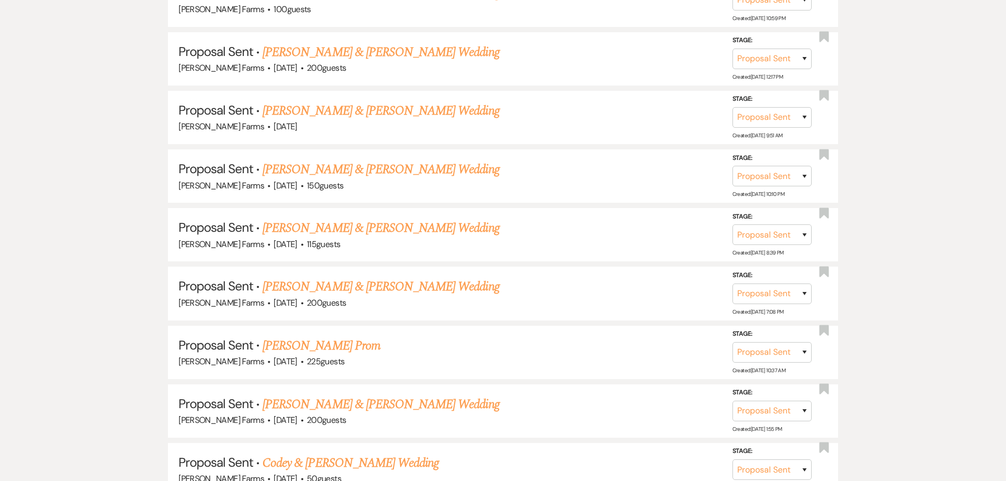
scroll to position [951, 0]
click at [370, 231] on link "[PERSON_NAME] & [PERSON_NAME] Wedding" at bounding box center [381, 227] width 237 height 19
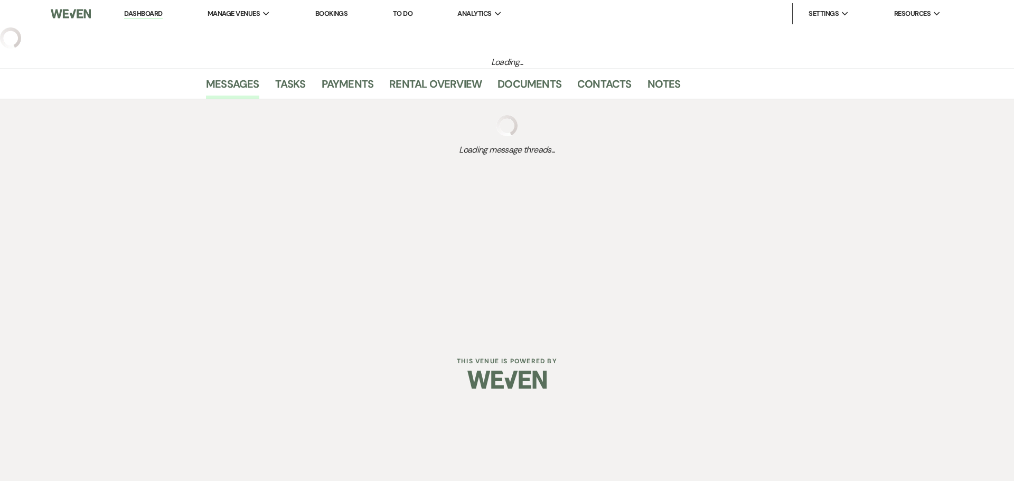
select select "6"
select select "5"
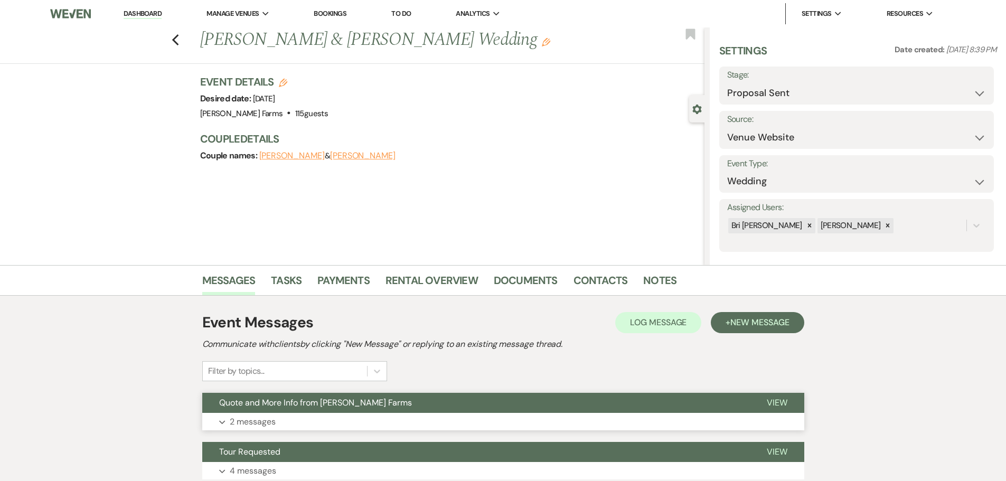
click at [269, 394] on button "Quote and More Info from [PERSON_NAME] Farms" at bounding box center [476, 403] width 548 height 20
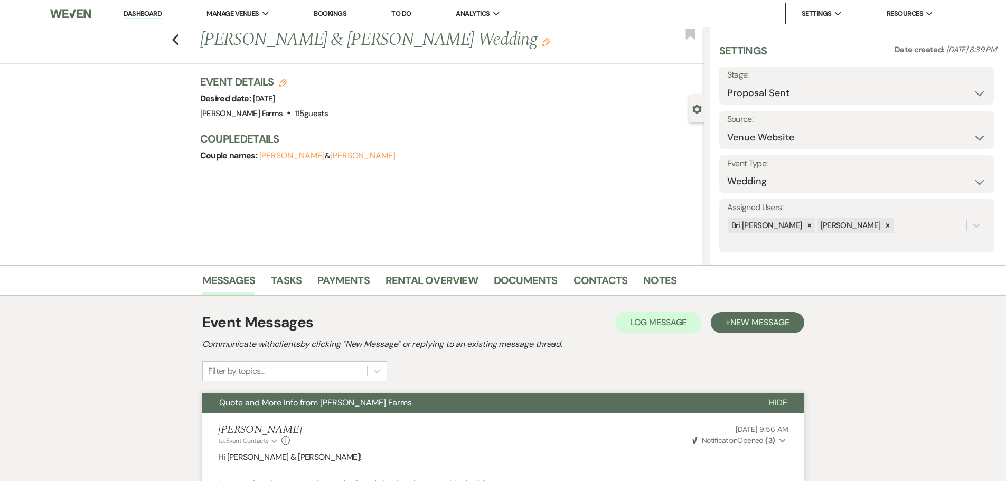
click at [825, 82] on label "Stage:" at bounding box center [856, 75] width 259 height 15
click at [976, 95] on select "Inquiry Follow Up Tour Requested Tour Confirmed Toured Proposal Sent Booked Lost" at bounding box center [856, 93] width 259 height 21
select select "8"
click at [727, 83] on select "Inquiry Follow Up Tour Requested Tour Confirmed Toured Proposal Sent Booked Lost" at bounding box center [856, 93] width 259 height 21
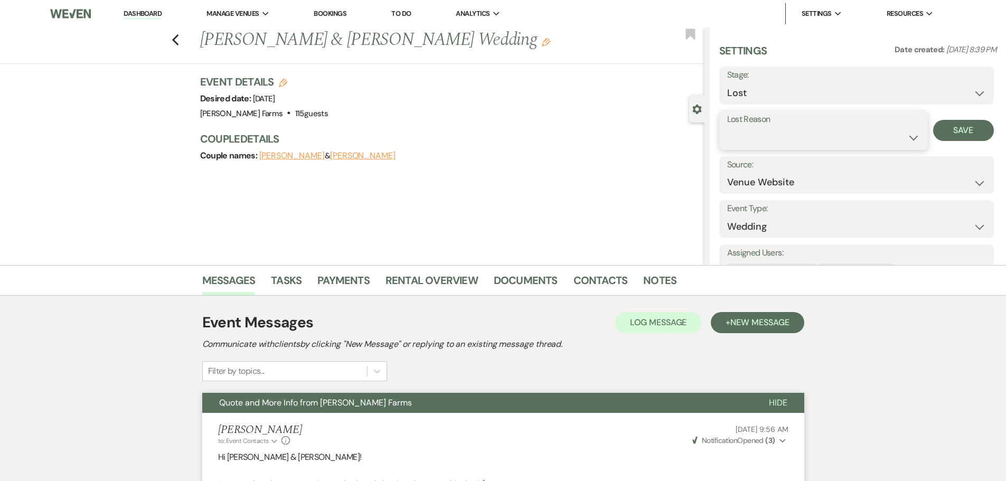
click at [863, 137] on select "Booked Elsewhere Budget Date Unavailable No Response Not a Good Match Capacity …" at bounding box center [823, 137] width 193 height 21
select select "5"
click at [727, 127] on select "Booked Elsewhere Budget Date Unavailable No Response Not a Good Match Capacity …" at bounding box center [823, 137] width 193 height 21
click at [957, 140] on button "Save" at bounding box center [963, 130] width 61 height 21
click at [153, 15] on link "Dashboard" at bounding box center [143, 14] width 38 height 10
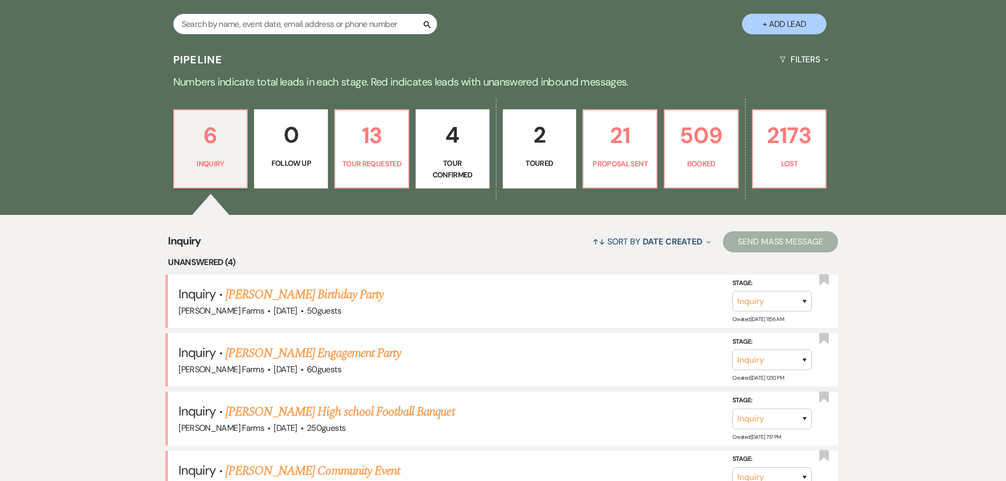
scroll to position [264, 0]
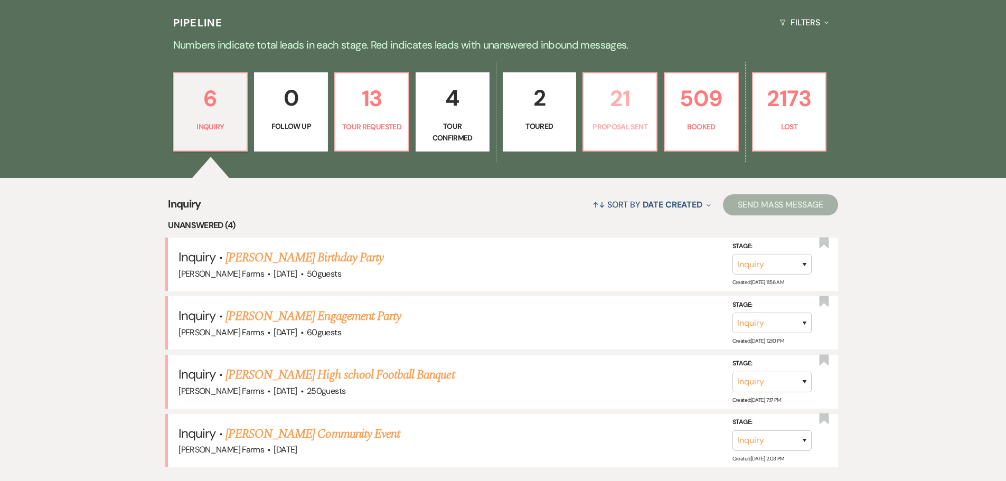
click at [605, 114] on p "21" at bounding box center [620, 98] width 60 height 35
select select "6"
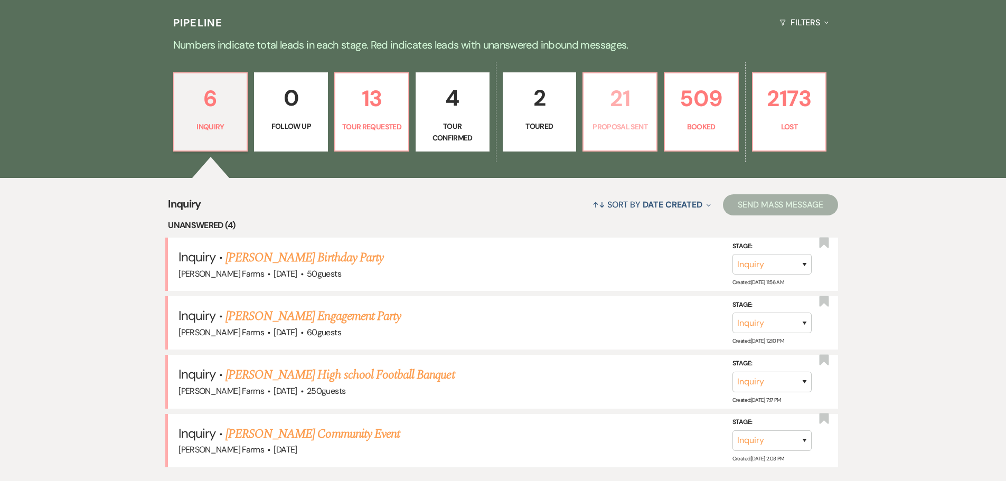
select select "6"
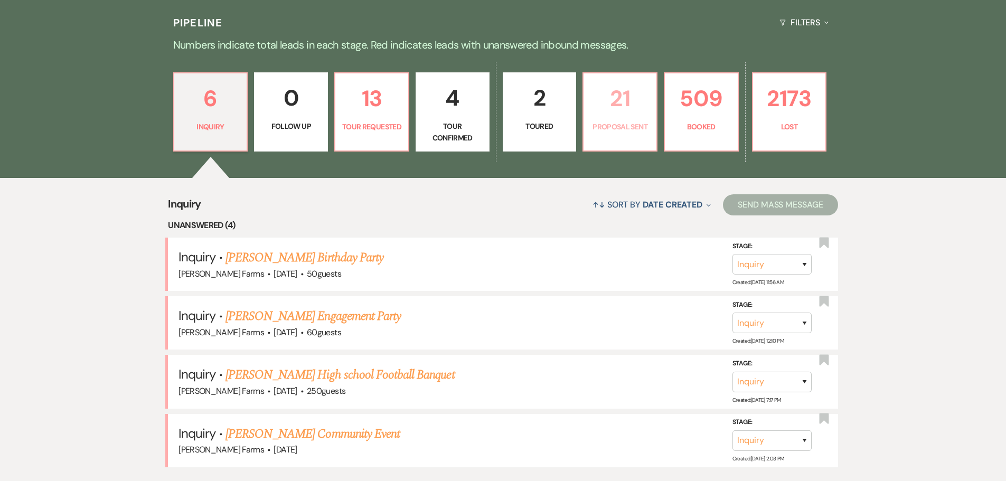
select select "6"
select select "8"
select select "5"
select select "6"
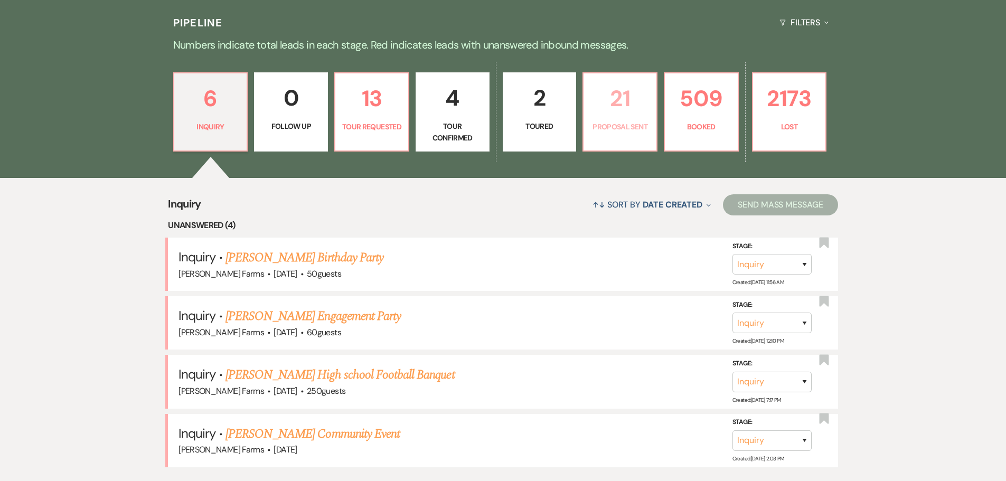
select select "6"
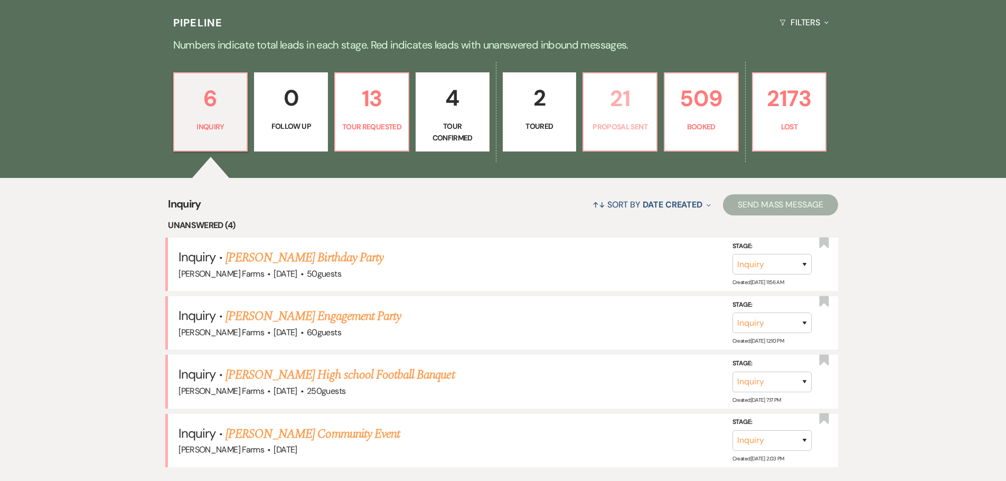
select select "6"
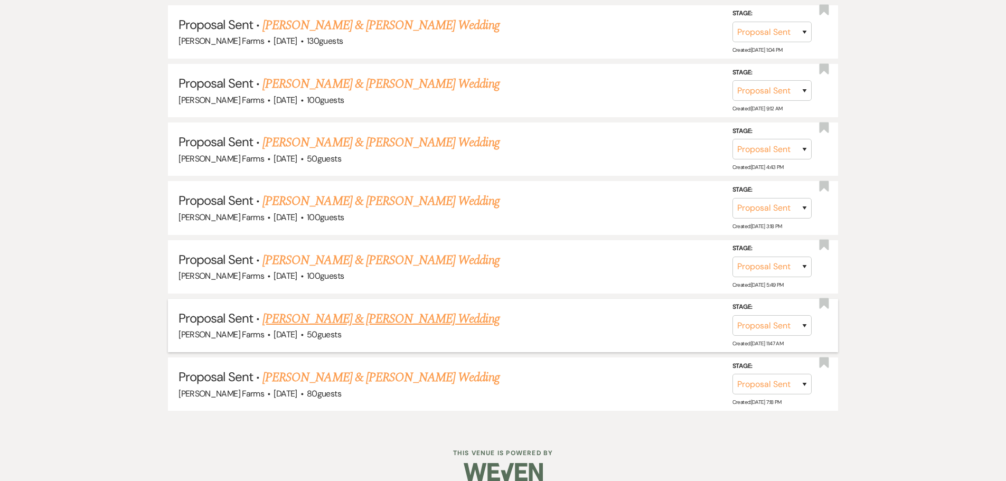
scroll to position [1404, 0]
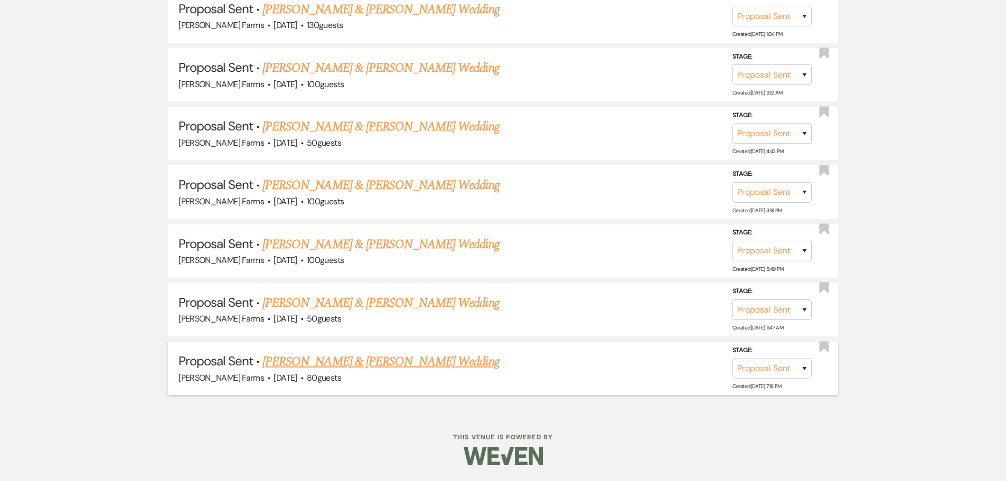
click at [415, 361] on link "[PERSON_NAME] & [PERSON_NAME] Wedding" at bounding box center [381, 361] width 237 height 19
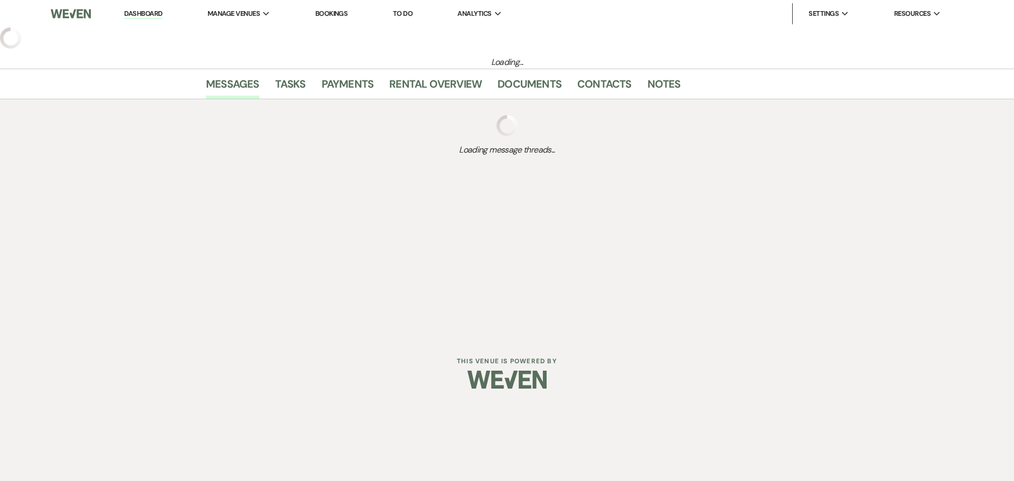
select select "6"
select select "5"
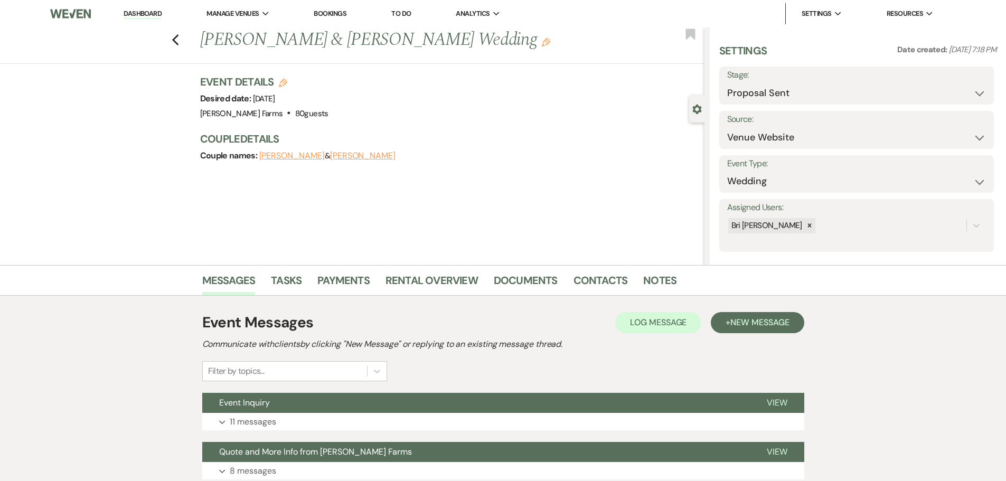
select select "6"
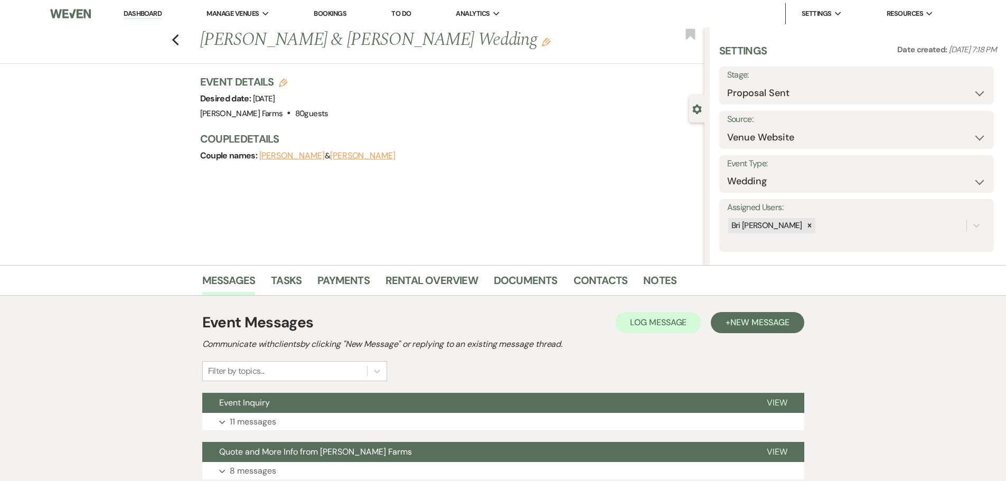
select select "6"
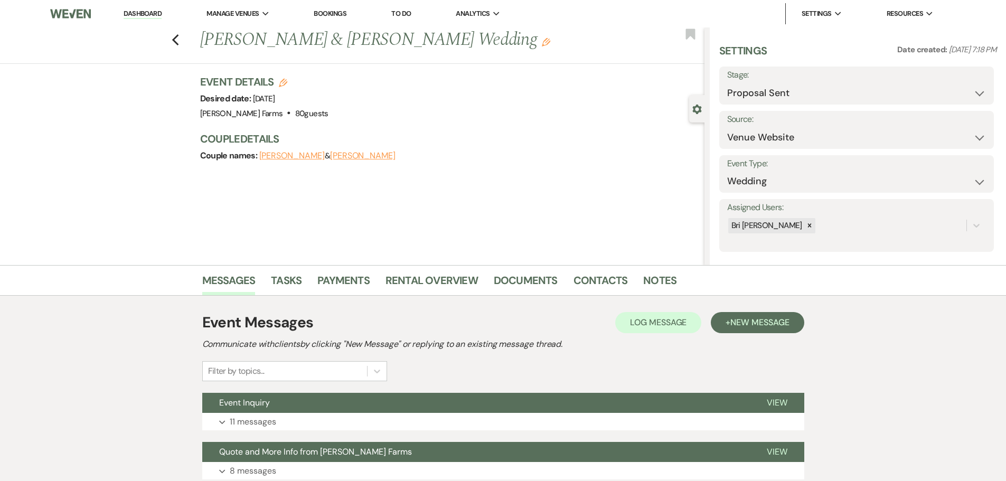
select select "6"
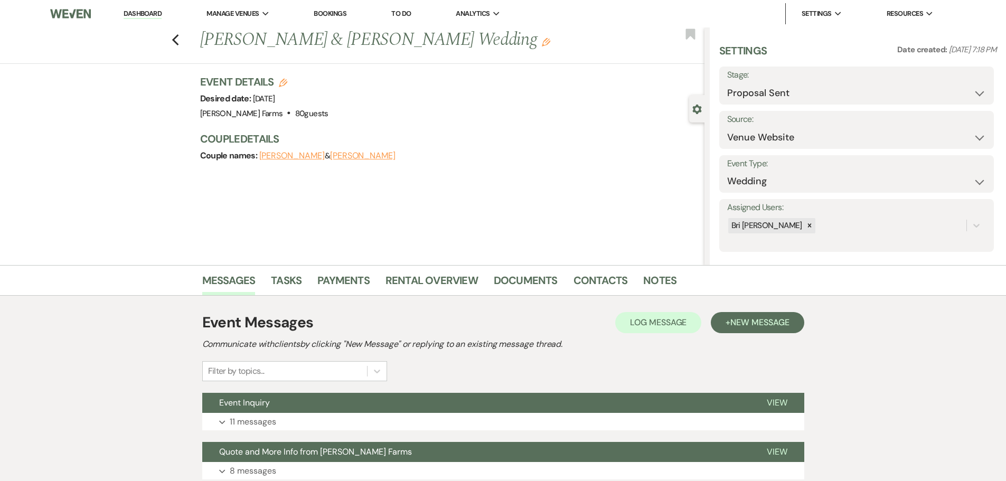
select select "6"
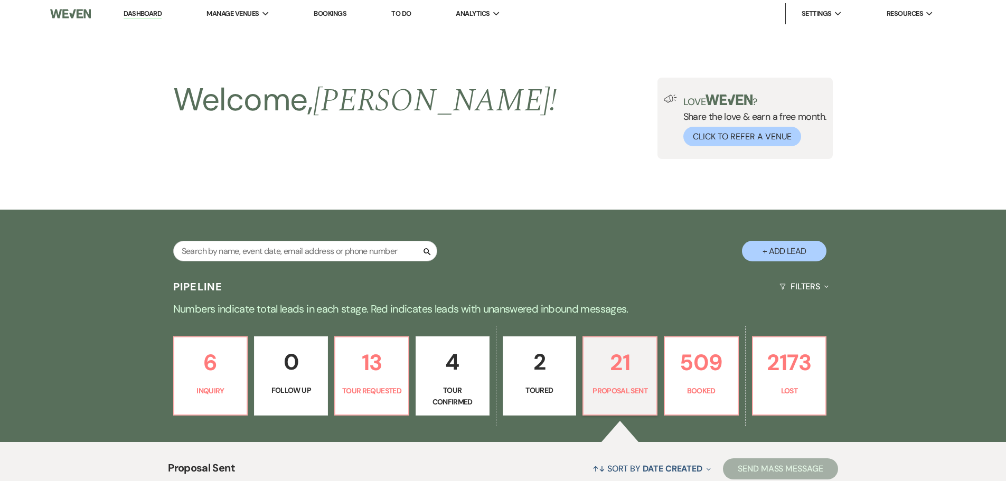
scroll to position [1404, 0]
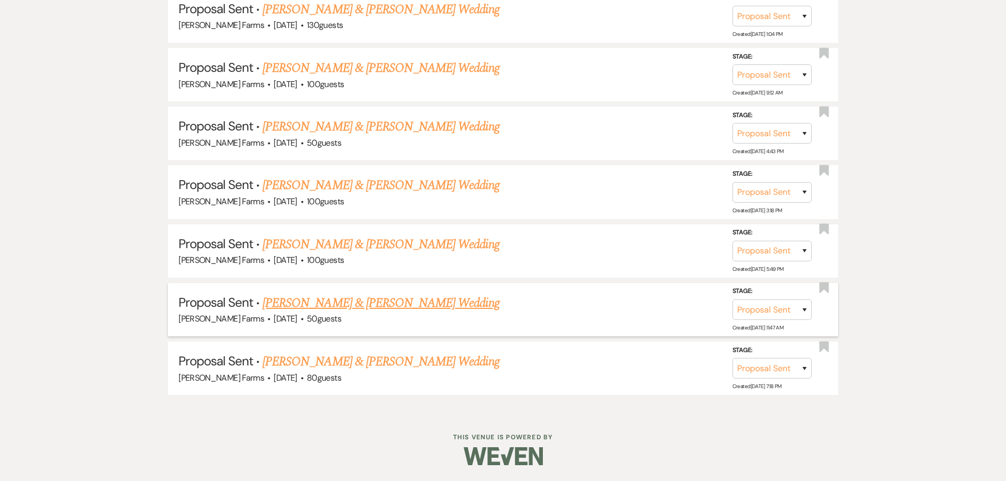
click at [313, 303] on link "[PERSON_NAME] & [PERSON_NAME] Wedding" at bounding box center [381, 303] width 237 height 19
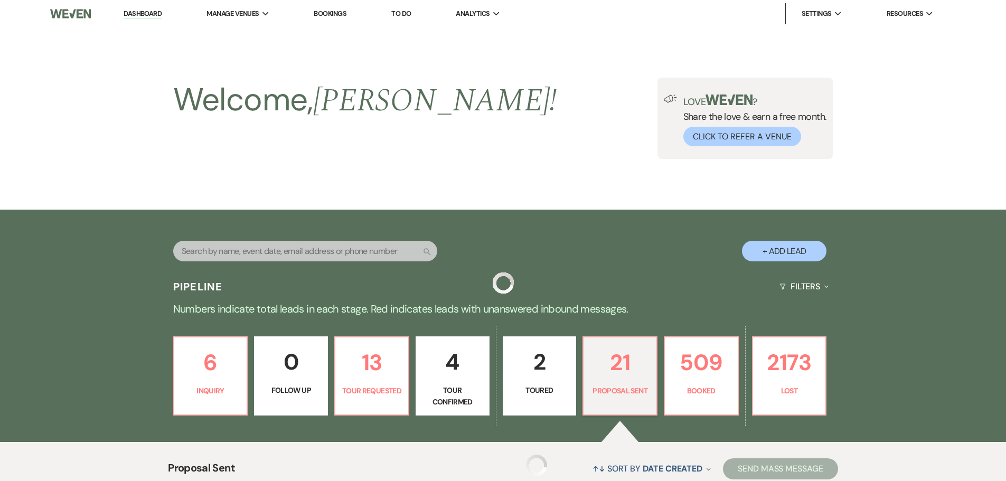
scroll to position [1404, 0]
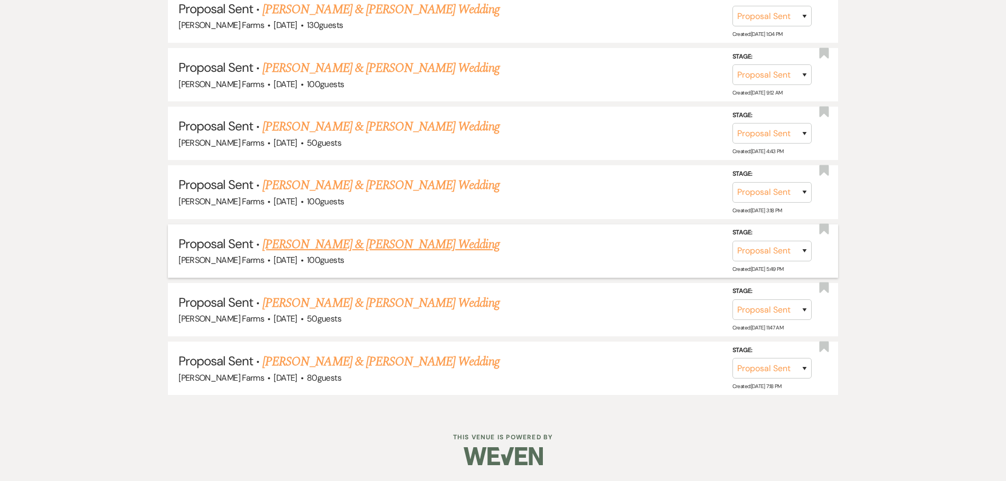
click at [378, 250] on link "[PERSON_NAME] & [PERSON_NAME] Wedding" at bounding box center [381, 244] width 237 height 19
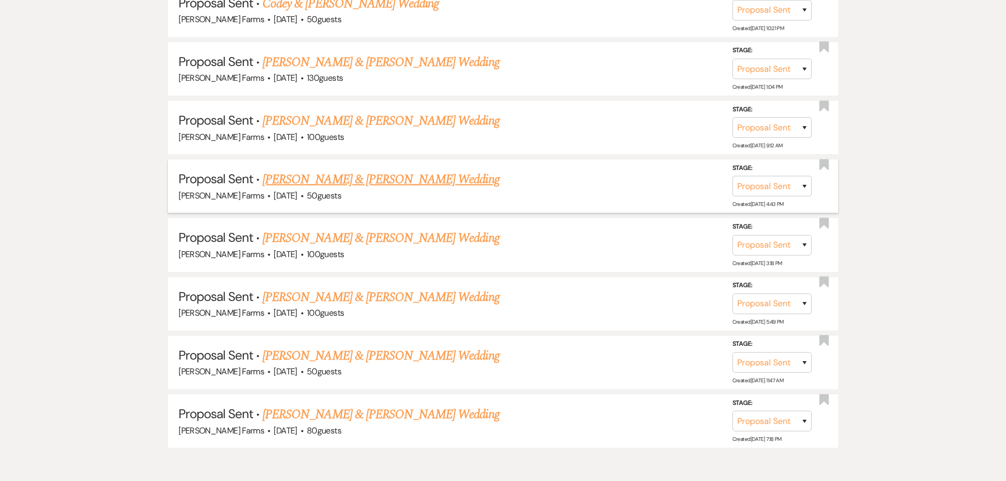
click at [394, 178] on link "[PERSON_NAME] & [PERSON_NAME] Wedding" at bounding box center [381, 179] width 237 height 19
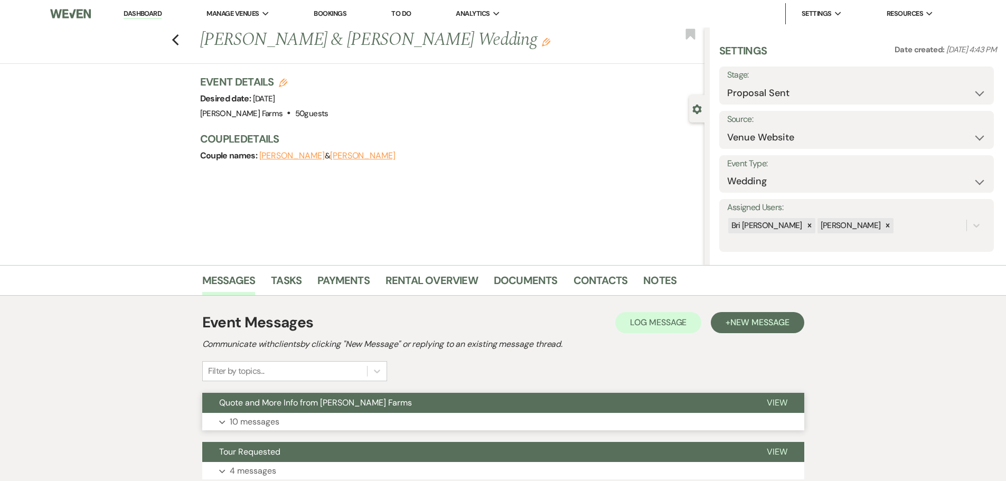
click at [268, 398] on span "Quote and More Info from [PERSON_NAME] Farms" at bounding box center [315, 402] width 193 height 11
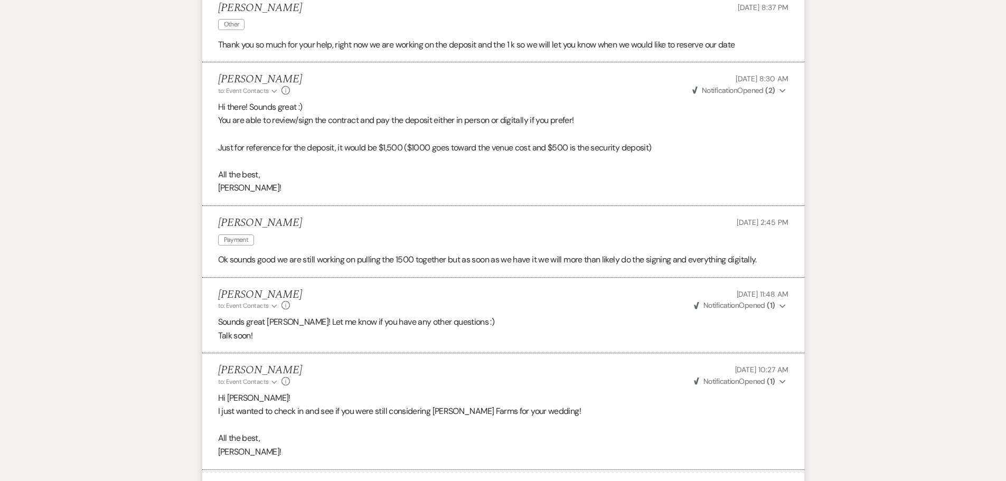
scroll to position [792, 0]
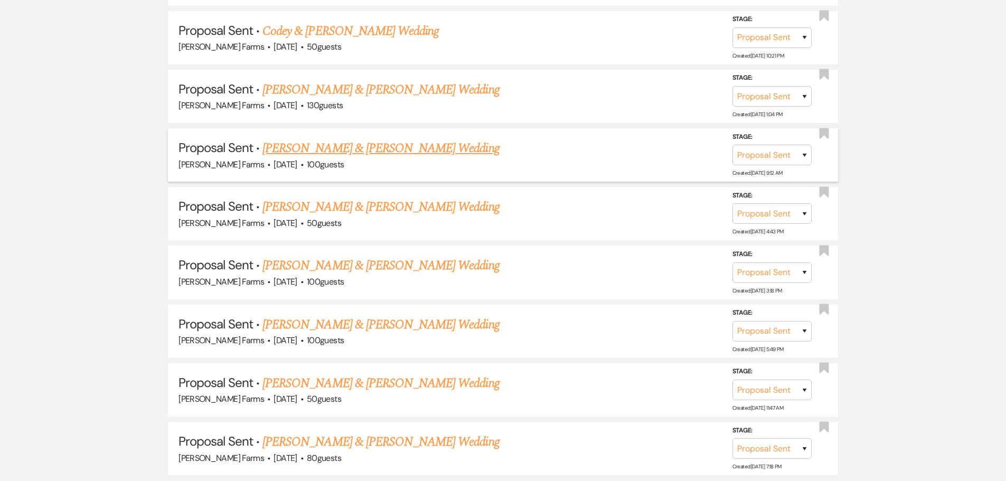
scroll to position [1298, 0]
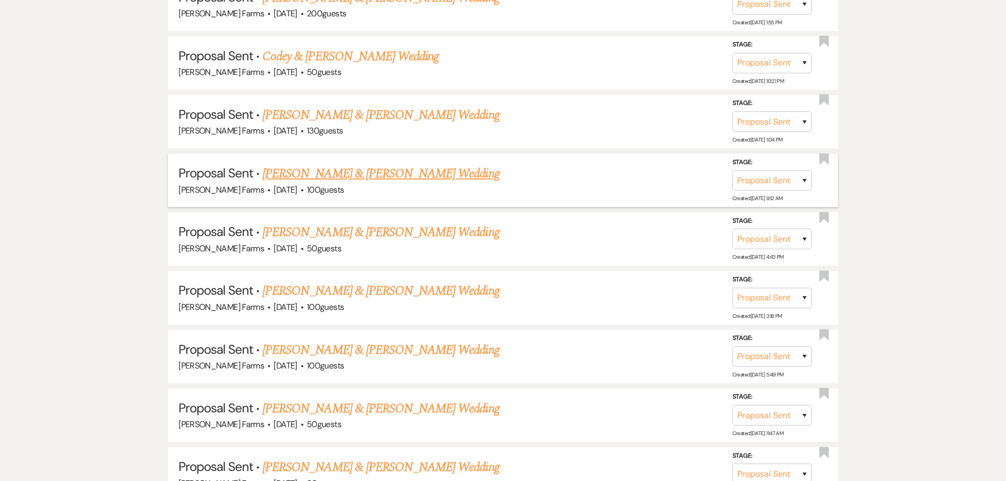
click at [382, 174] on link "[PERSON_NAME] & [PERSON_NAME] Wedding" at bounding box center [381, 173] width 237 height 19
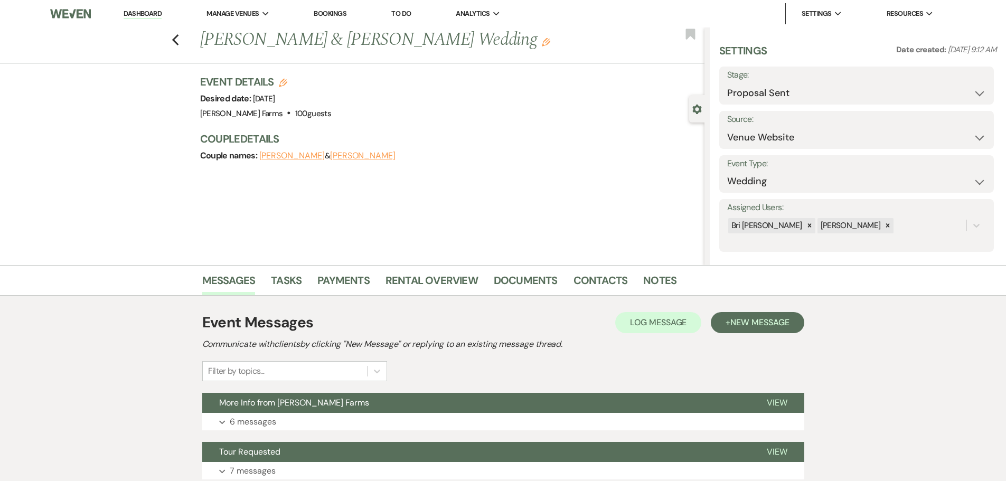
click at [331, 389] on div "Event Messages Log Log Message + New Message Communicate with clients by clicki…" at bounding box center [503, 395] width 602 height 179
click at [326, 408] on span "More Info from [PERSON_NAME] Farms" at bounding box center [294, 402] width 150 height 11
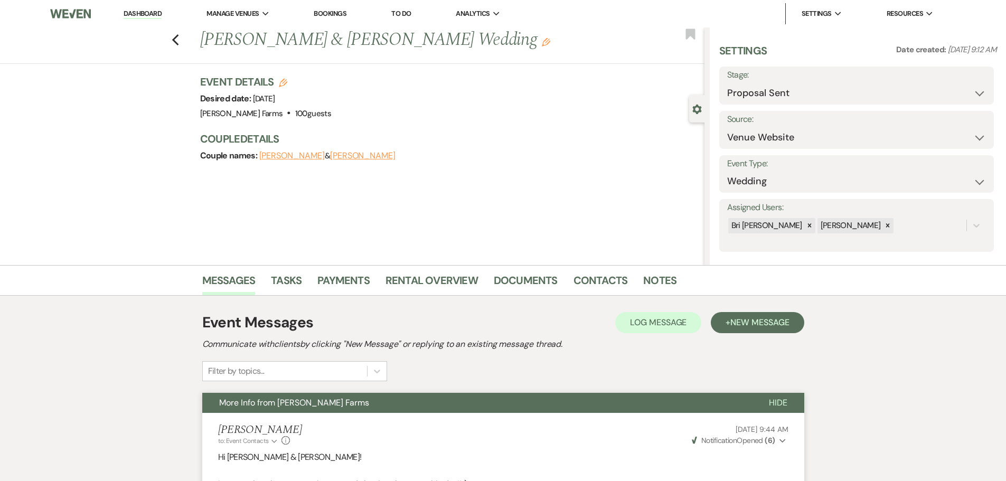
click at [157, 7] on li "Dashboard" at bounding box center [142, 13] width 49 height 21
click at [157, 10] on link "Dashboard" at bounding box center [143, 14] width 38 height 10
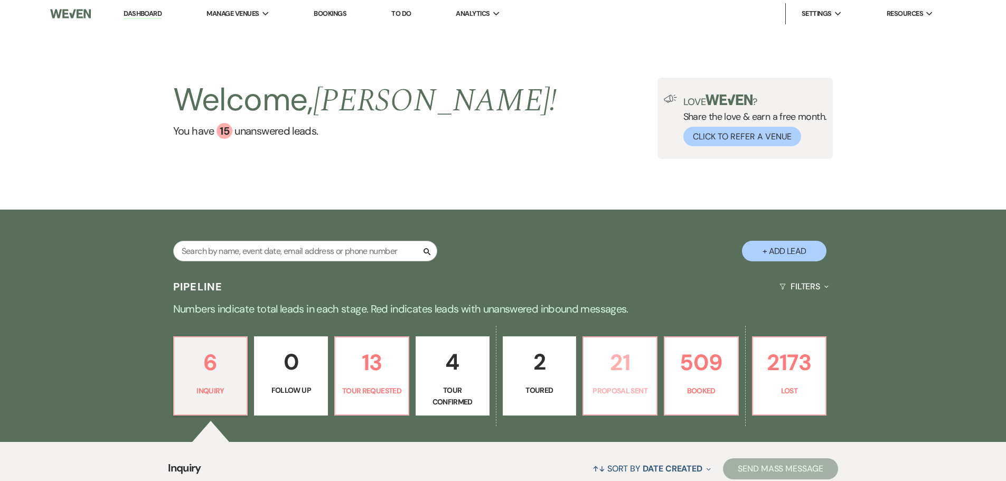
click at [622, 369] on p "21" at bounding box center [620, 362] width 60 height 35
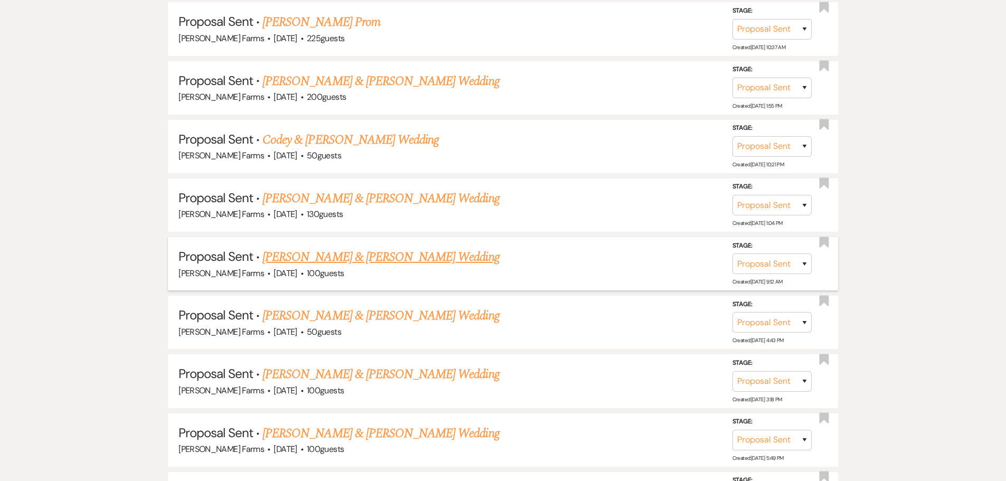
scroll to position [1162, 0]
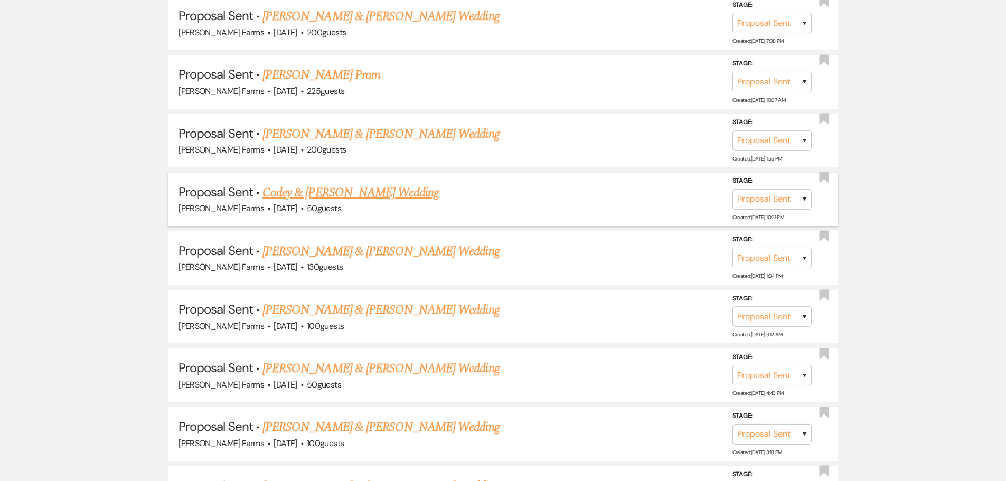
click at [343, 196] on link "Codey & [PERSON_NAME] Wedding" at bounding box center [351, 192] width 176 height 19
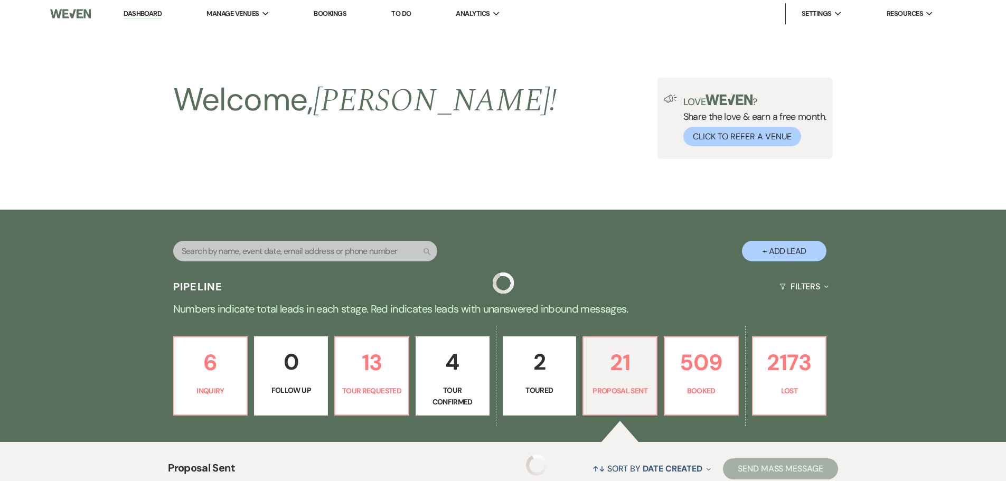
scroll to position [1162, 0]
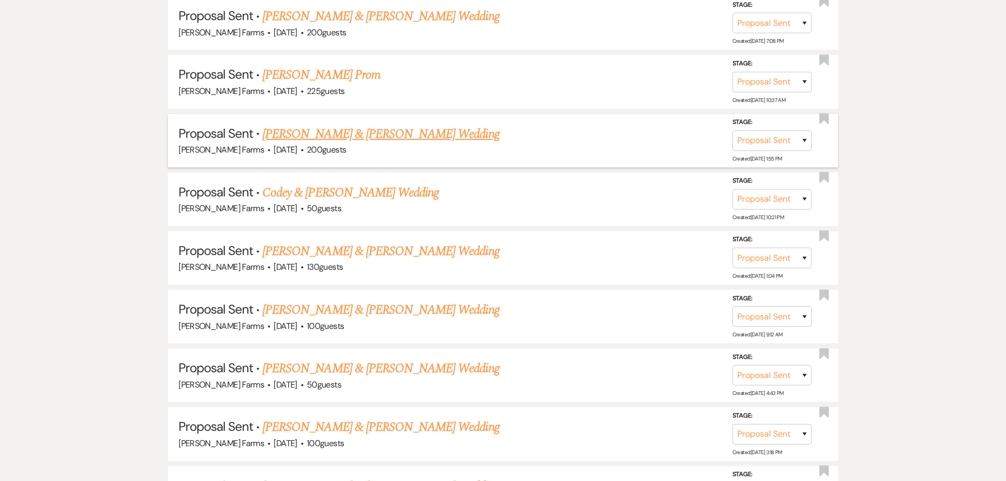
click at [400, 137] on link "[PERSON_NAME] & [PERSON_NAME] Wedding" at bounding box center [381, 134] width 237 height 19
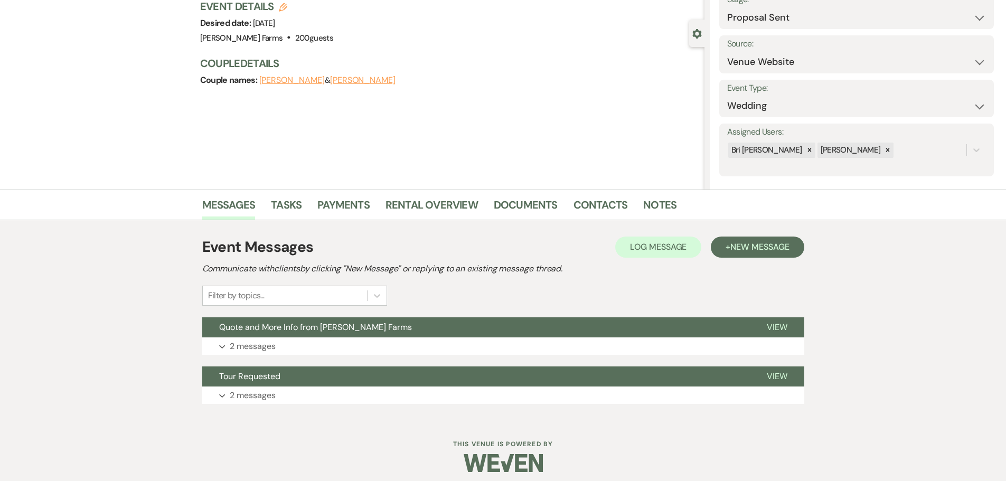
scroll to position [82, 0]
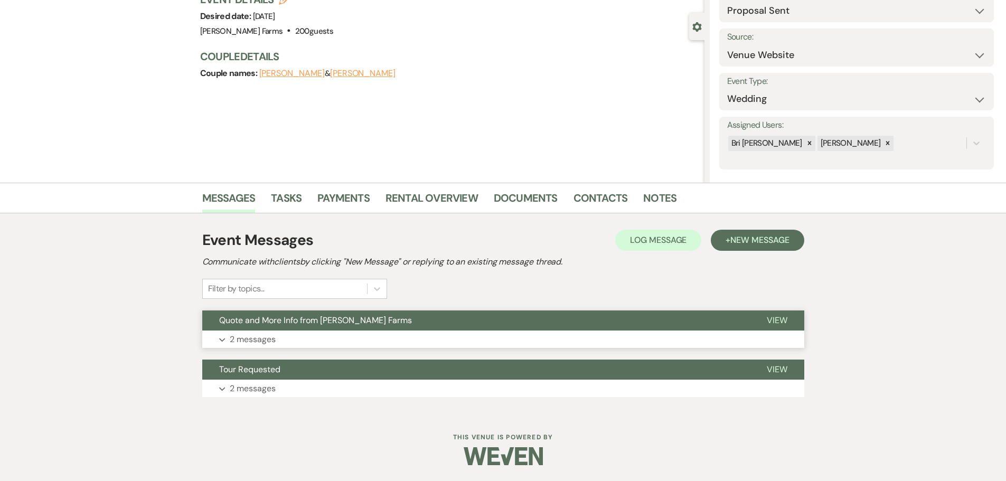
click at [340, 321] on span "Quote and More Info from [PERSON_NAME] Farms" at bounding box center [315, 320] width 193 height 11
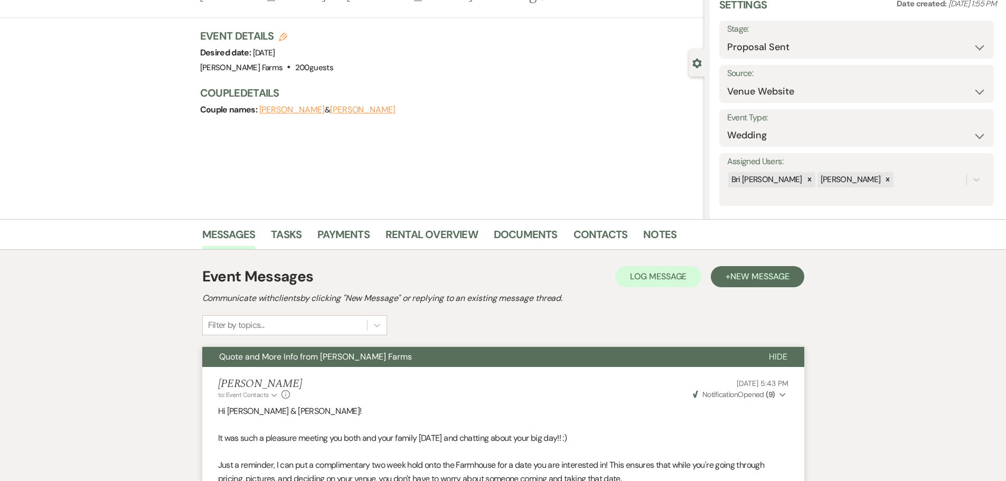
scroll to position [0, 0]
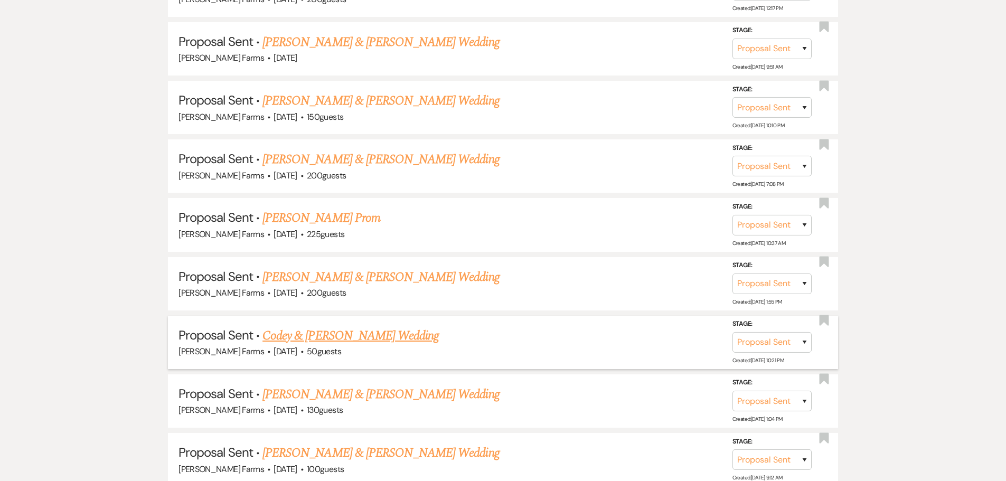
scroll to position [1004, 0]
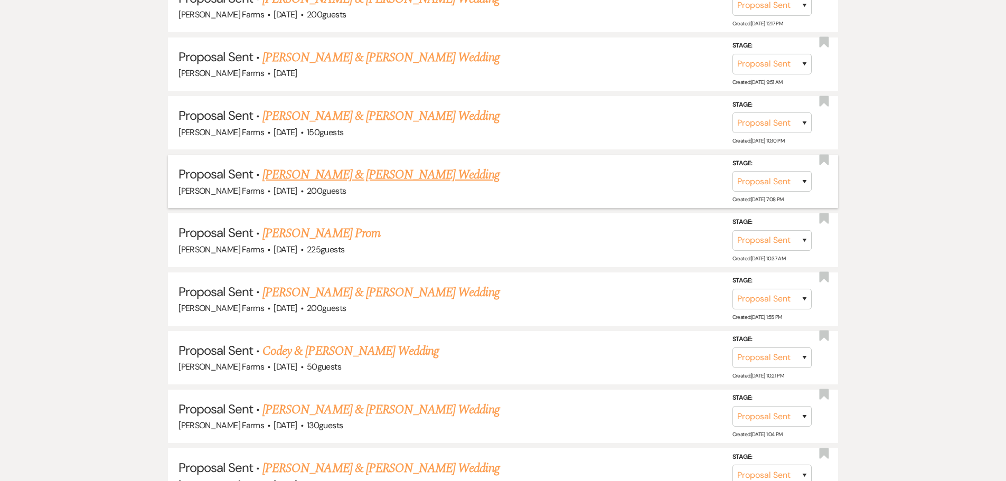
click at [412, 178] on link "[PERSON_NAME] & [PERSON_NAME] Wedding" at bounding box center [381, 174] width 237 height 19
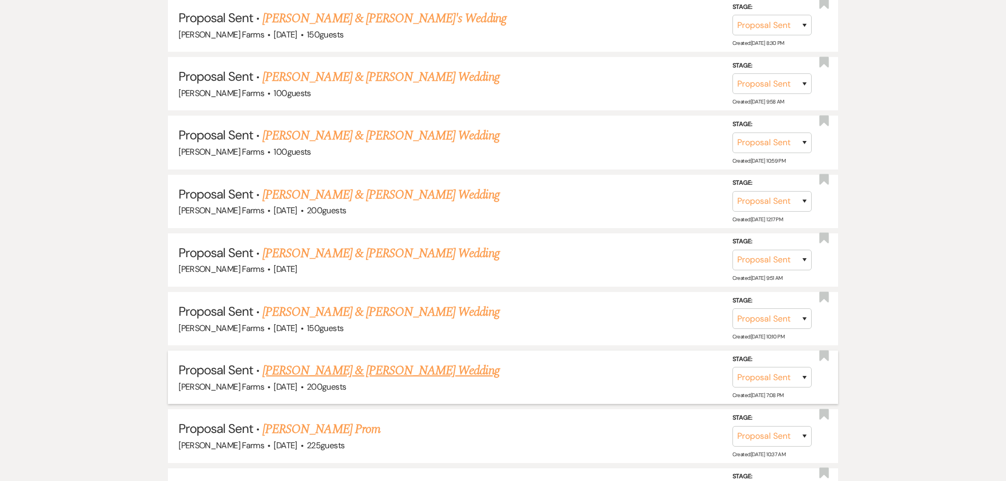
scroll to position [792, 0]
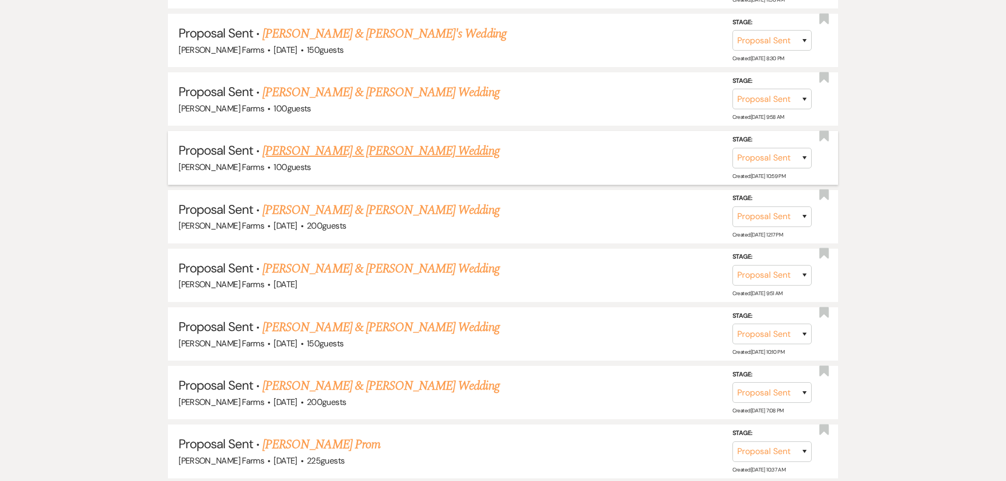
click at [429, 151] on link "[PERSON_NAME] & [PERSON_NAME] Wedding" at bounding box center [381, 151] width 237 height 19
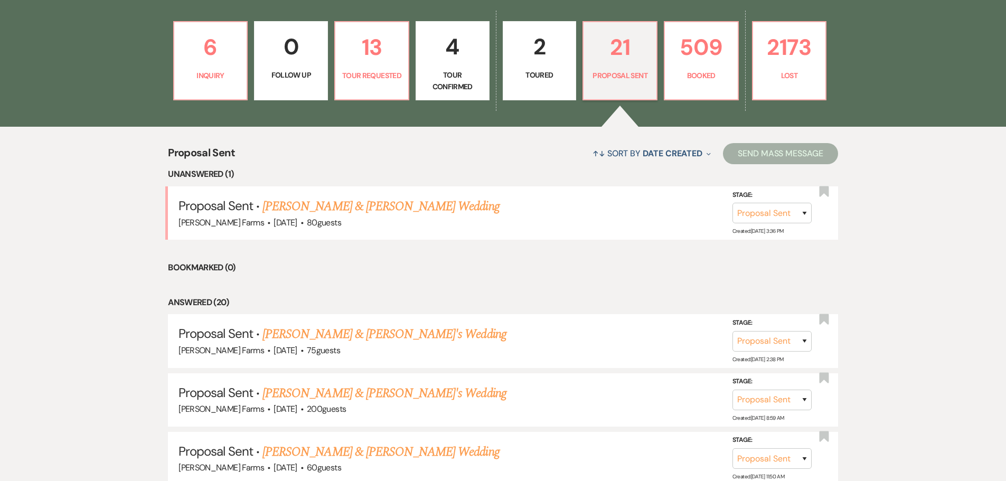
scroll to position [211, 0]
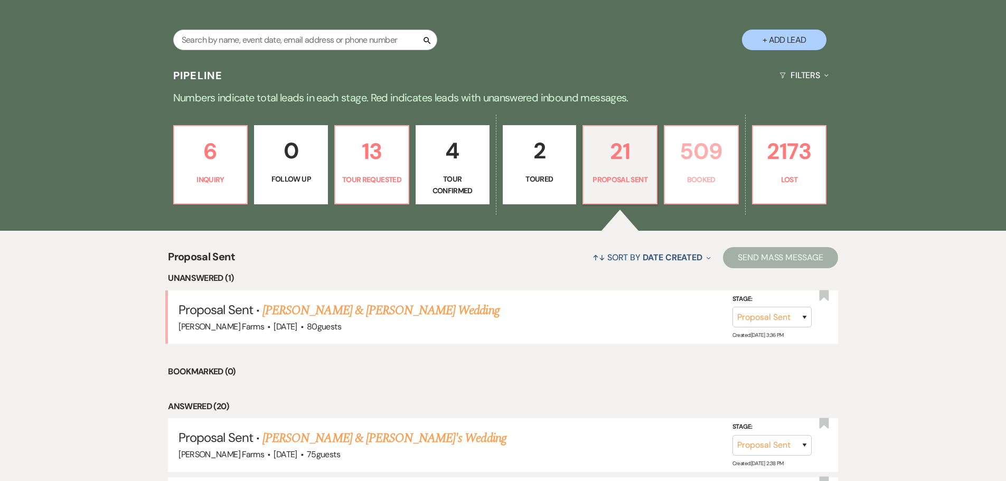
click at [715, 154] on p "509" at bounding box center [701, 151] width 60 height 35
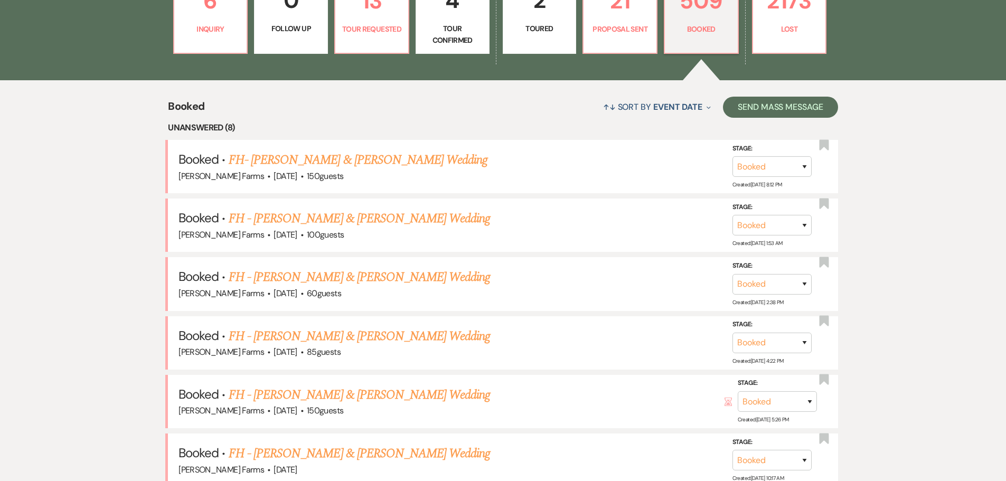
scroll to position [370, 0]
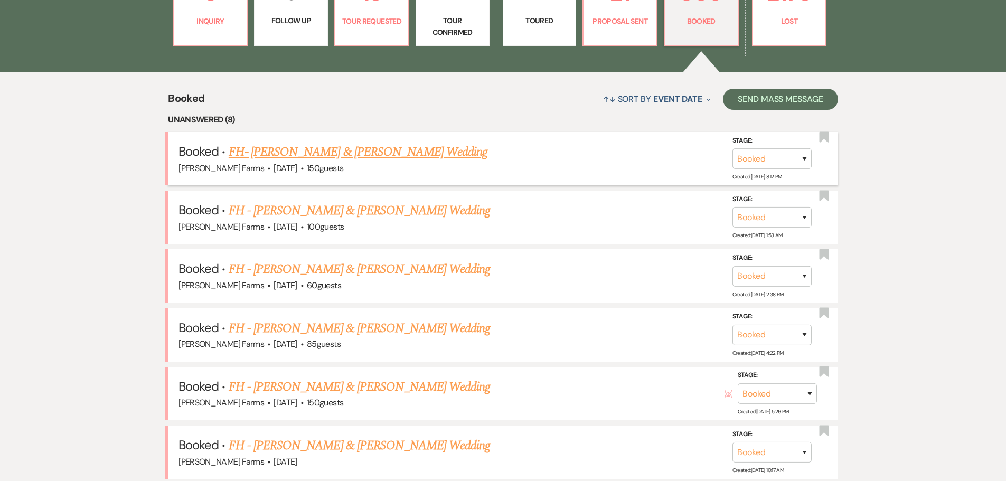
click at [439, 153] on link "FH- [PERSON_NAME] & [PERSON_NAME] Wedding" at bounding box center [358, 152] width 259 height 19
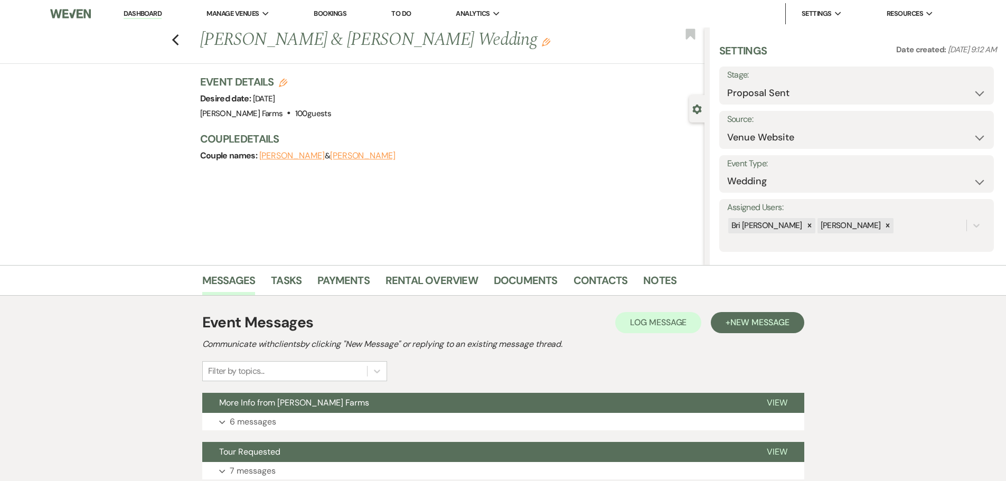
click at [153, 10] on link "Dashboard" at bounding box center [143, 14] width 38 height 10
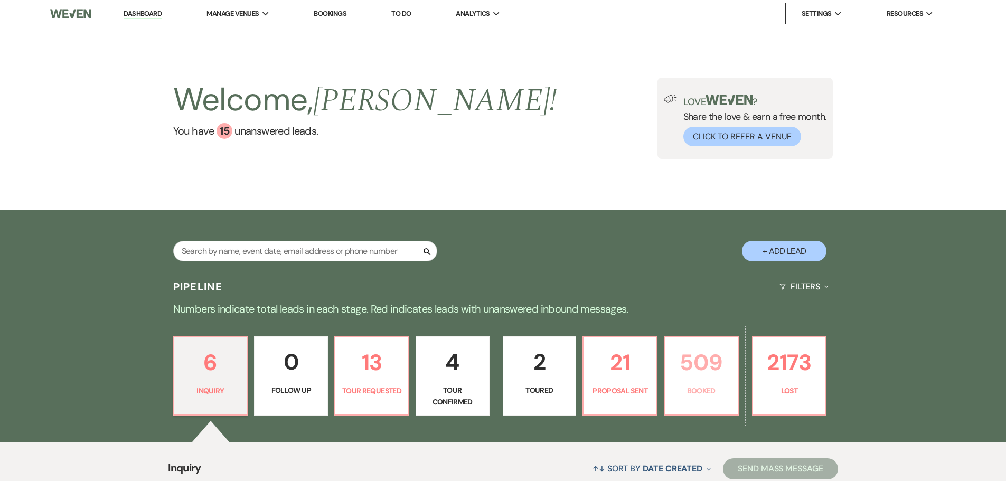
click at [719, 370] on p "509" at bounding box center [701, 362] width 60 height 35
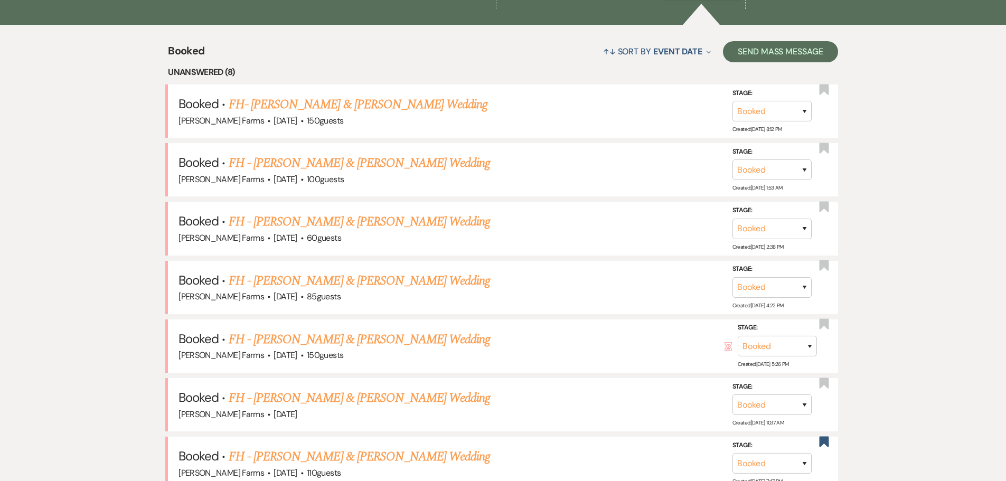
scroll to position [423, 0]
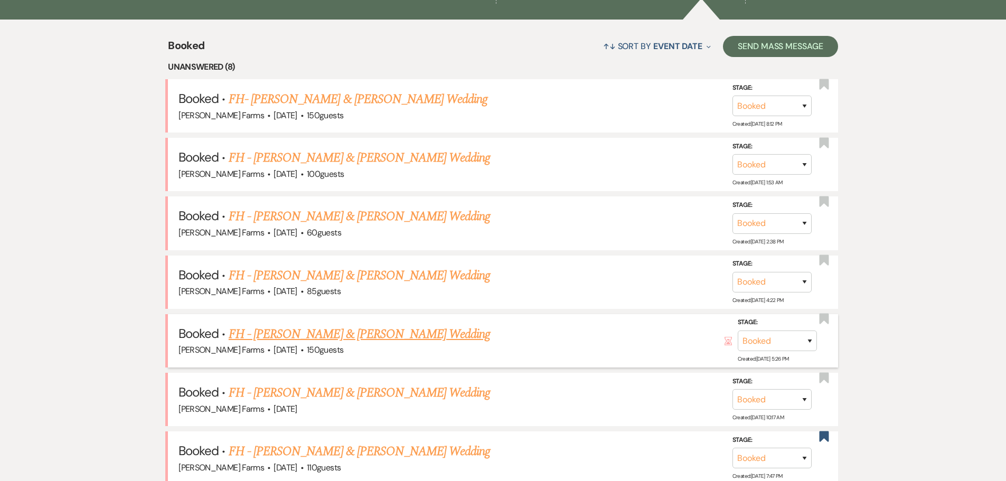
click at [358, 332] on link "FH - [PERSON_NAME] & [PERSON_NAME] Wedding" at bounding box center [360, 334] width 262 height 19
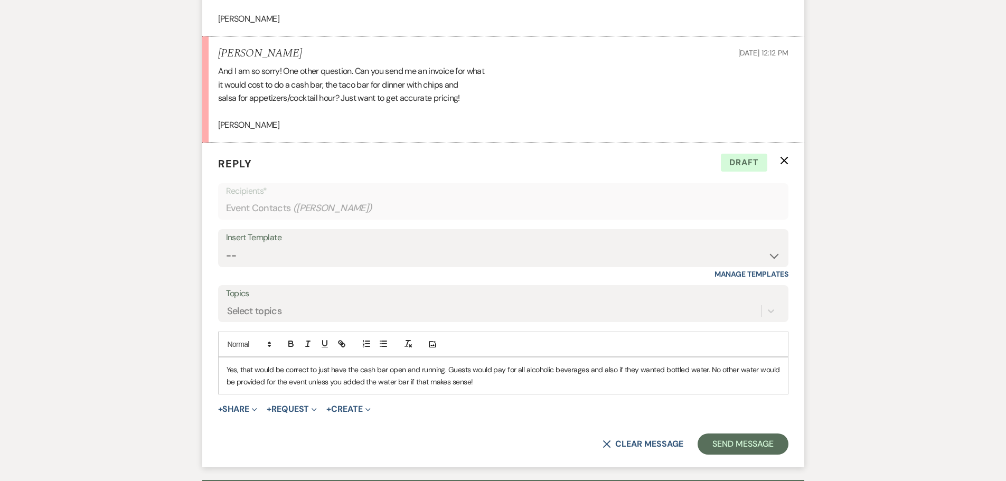
scroll to position [2214, 0]
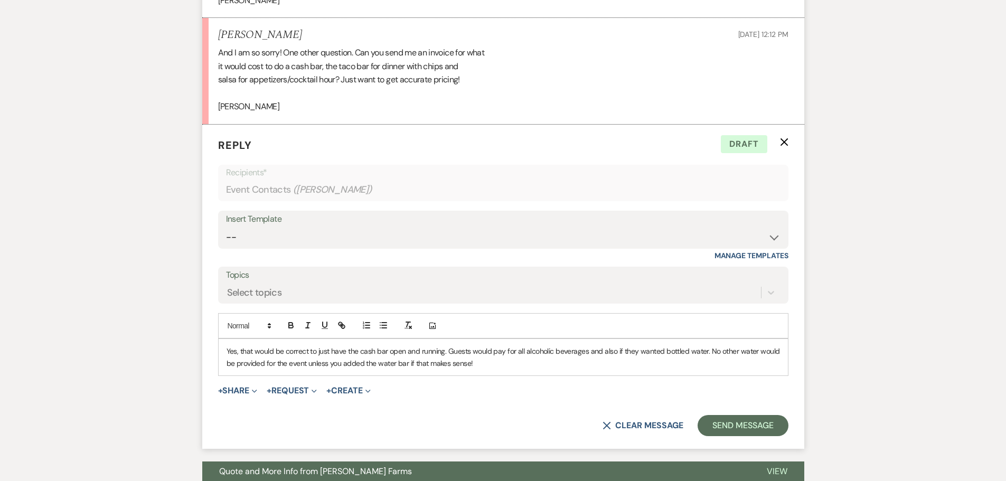
click at [222, 350] on div "Yes, that would be correct to just have the cash bar open and running. Guests w…" at bounding box center [503, 357] width 569 height 36
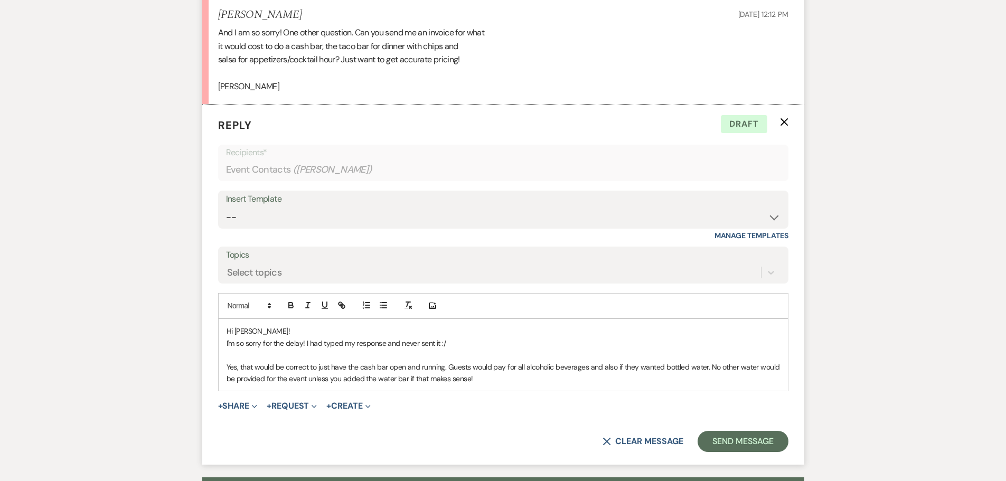
scroll to position [2267, 0]
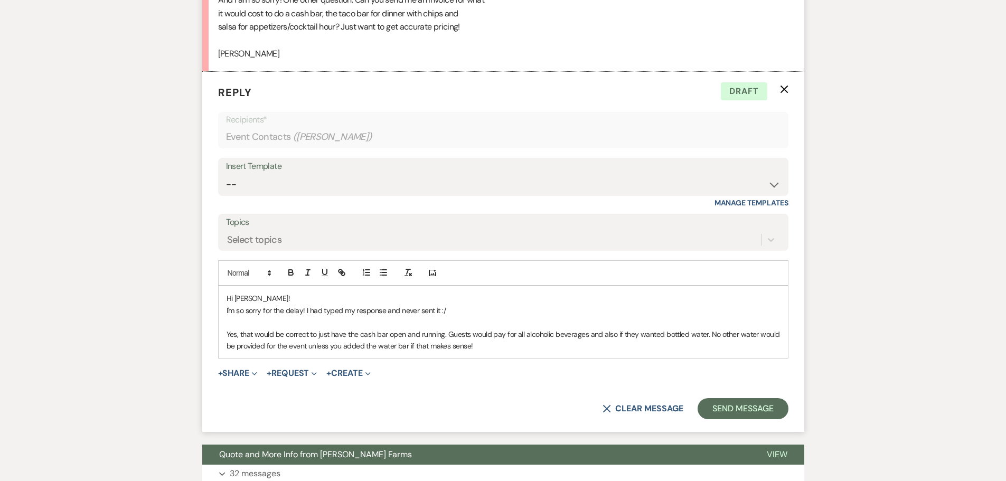
click at [284, 332] on p "Yes, that would be correct to just have the cash bar open and running. Guests w…" at bounding box center [504, 341] width 554 height 24
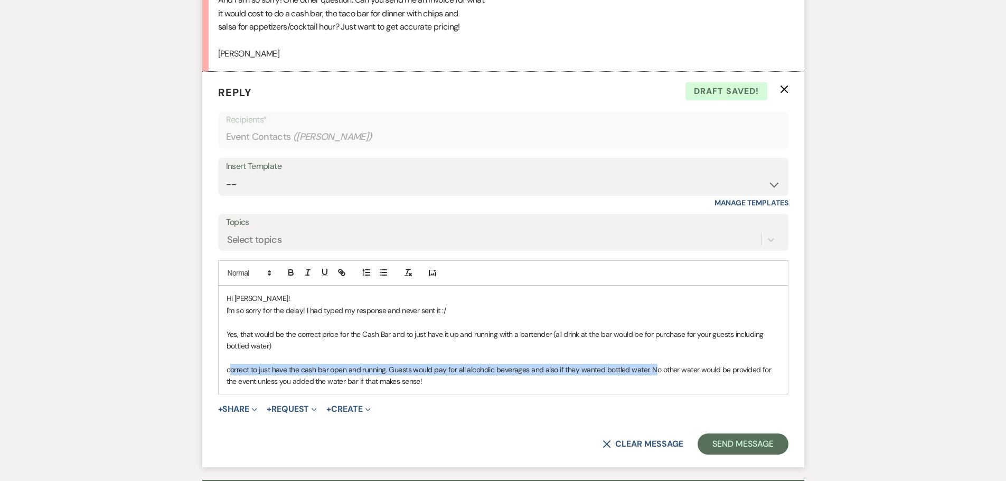
drag, startPoint x: 621, startPoint y: 368, endPoint x: 228, endPoint y: 366, distance: 393.5
click at [228, 366] on p "correct to just have the cash bar open and running. Guests would pay for all al…" at bounding box center [504, 376] width 554 height 24
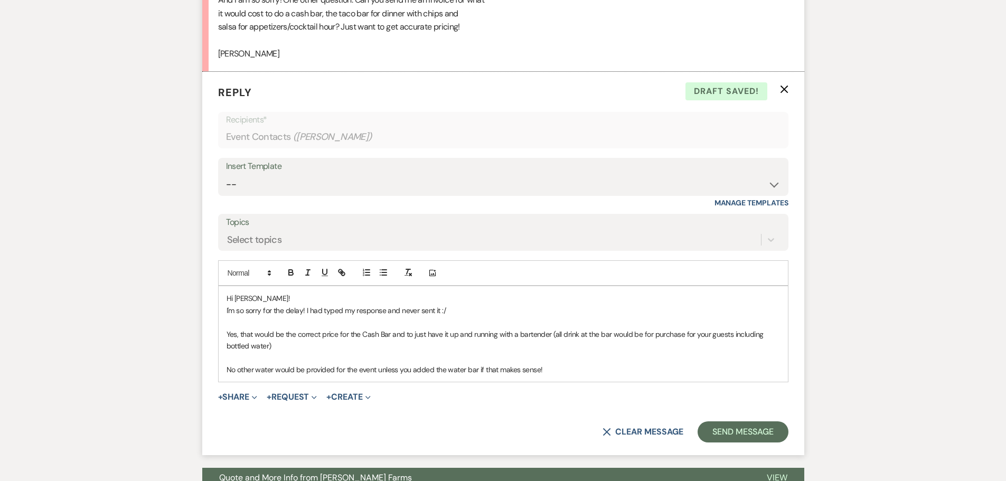
click at [426, 334] on p "Yes, that would be the correct price for the Cash Bar and to just have it up an…" at bounding box center [504, 341] width 554 height 24
drag, startPoint x: 550, startPoint y: 360, endPoint x: 228, endPoint y: 365, distance: 322.8
click at [228, 365] on div "Hi [PERSON_NAME]! I'm so sorry for the delay! I had typed my response and never…" at bounding box center [503, 334] width 569 height 96
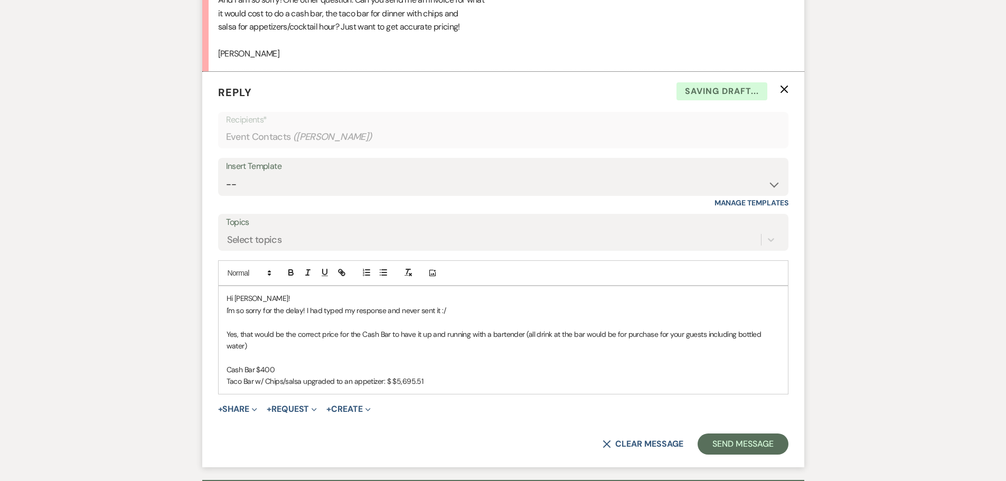
click at [390, 376] on p "Taco Bar w/ Chips/salsa upgraded to an appetizer: $ $5,695.51" at bounding box center [504, 382] width 554 height 12
click at [448, 376] on p "Taco Bar w/ Chips/salsa upgraded to an appetizer: $5,695.51" at bounding box center [504, 382] width 554 height 12
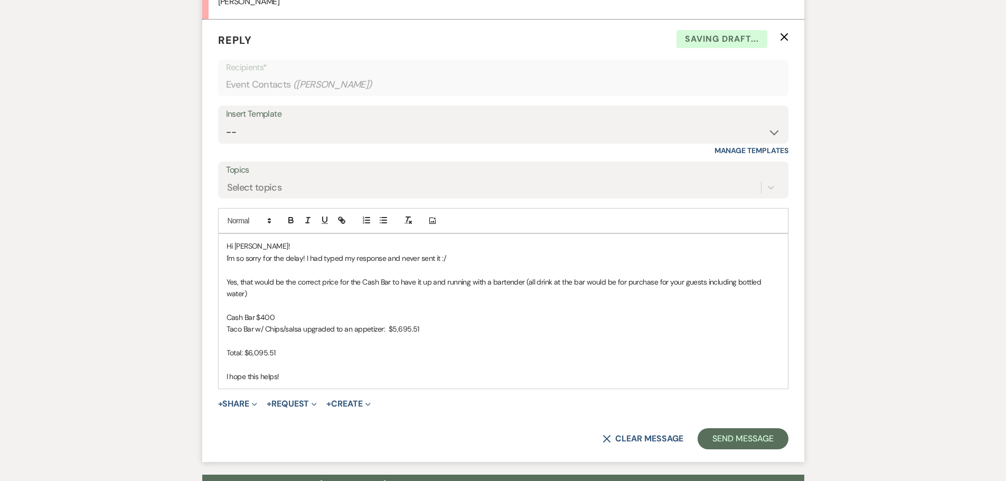
scroll to position [2319, 0]
click at [743, 428] on button "Send Message" at bounding box center [743, 438] width 90 height 21
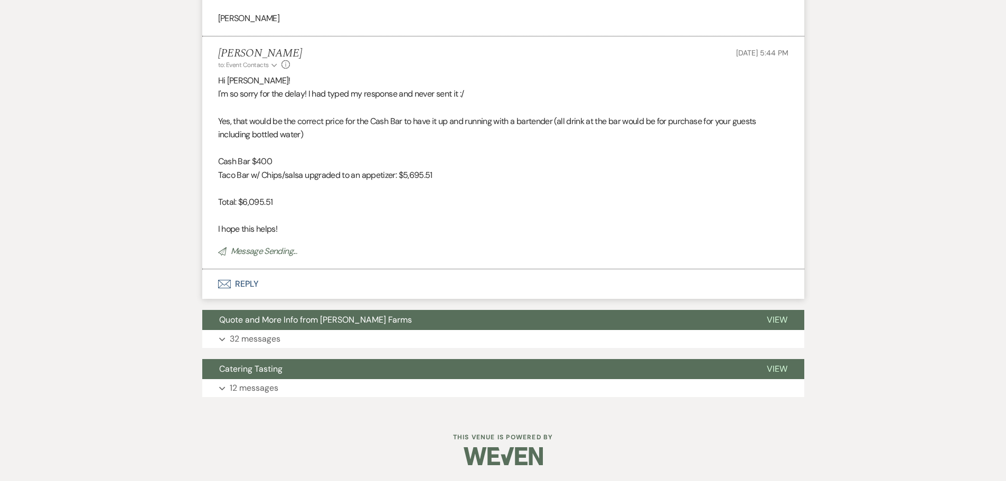
scroll to position [2280, 0]
